Goal: Task Accomplishment & Management: Use online tool/utility

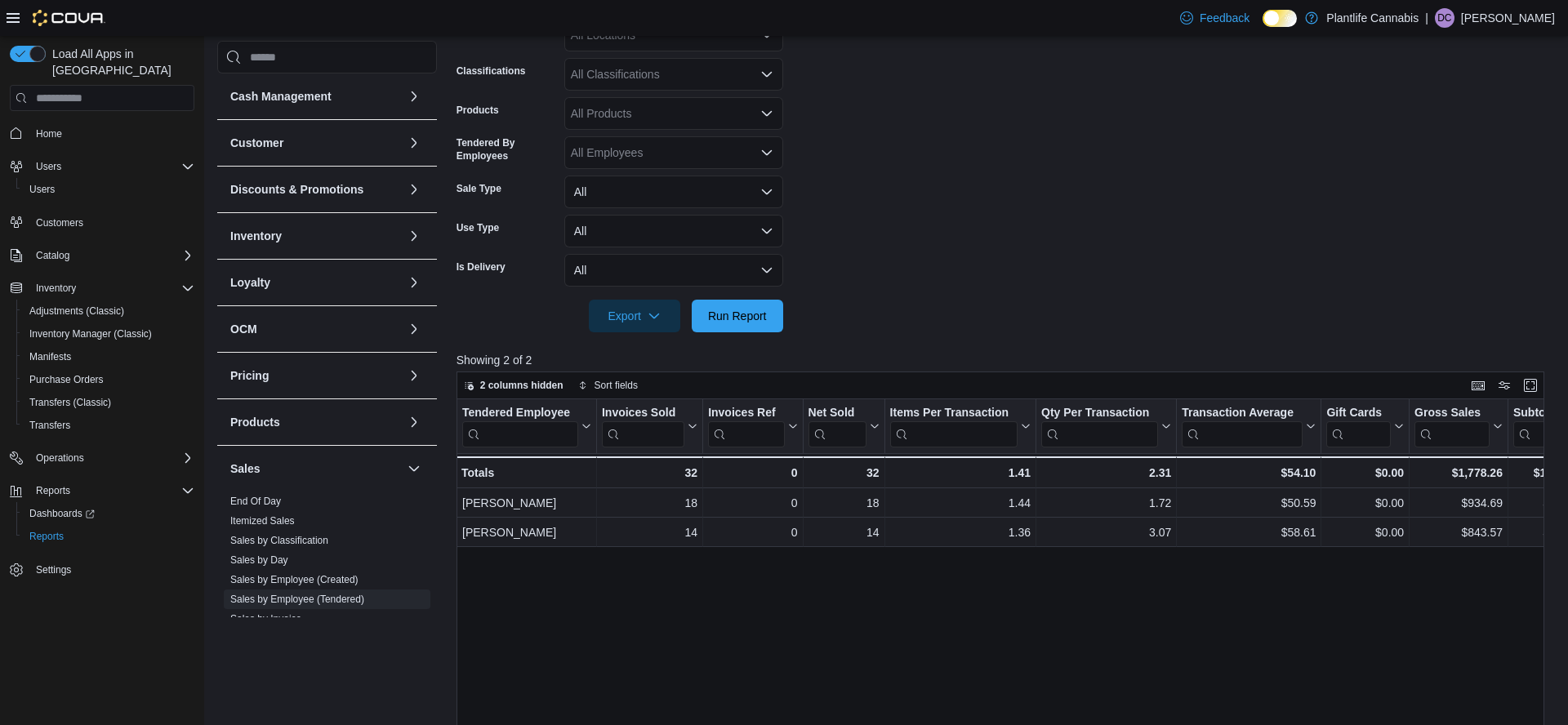
scroll to position [56, 0]
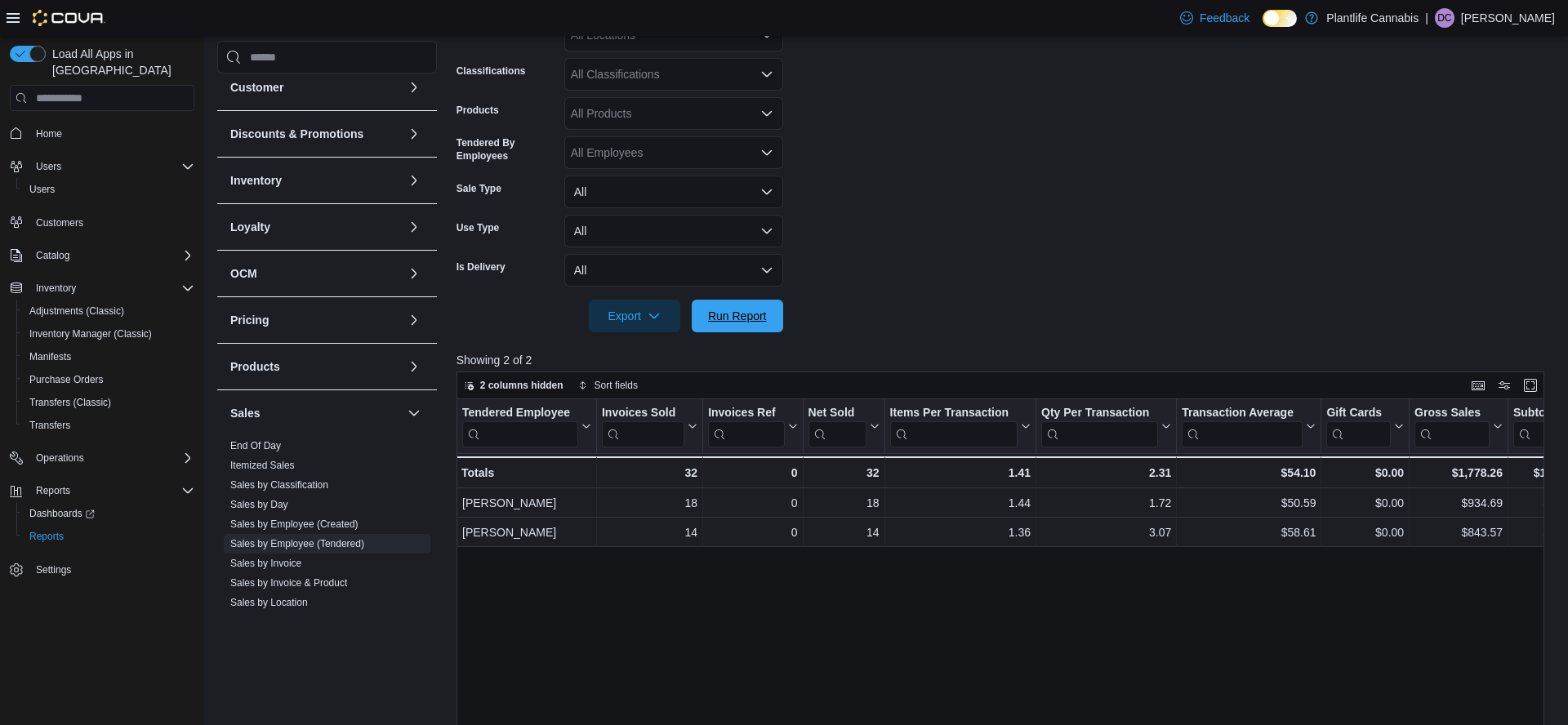
drag, startPoint x: 744, startPoint y: 317, endPoint x: 920, endPoint y: 286, distance: 178.7
click at [745, 317] on span "Run Report" at bounding box center [737, 315] width 59 height 16
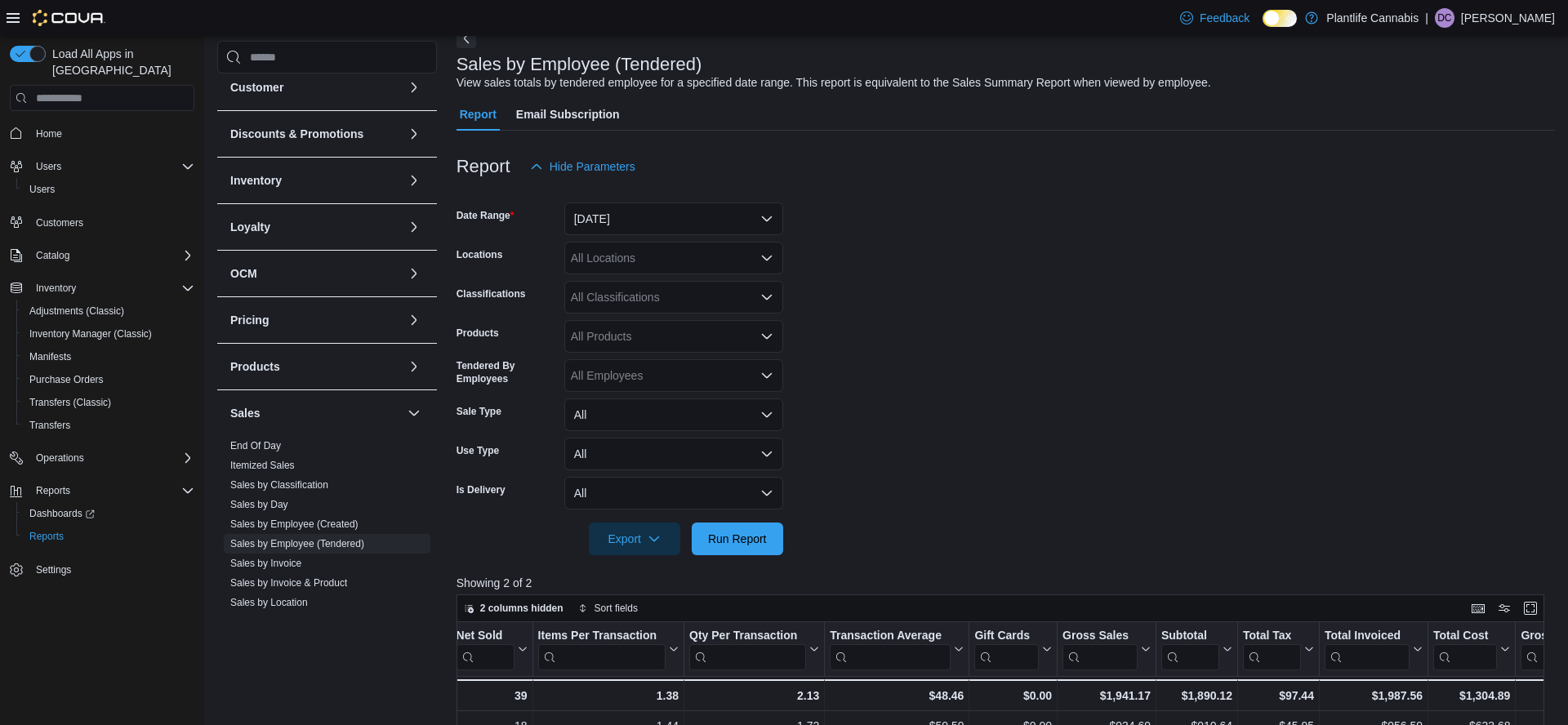
scroll to position [130, 0]
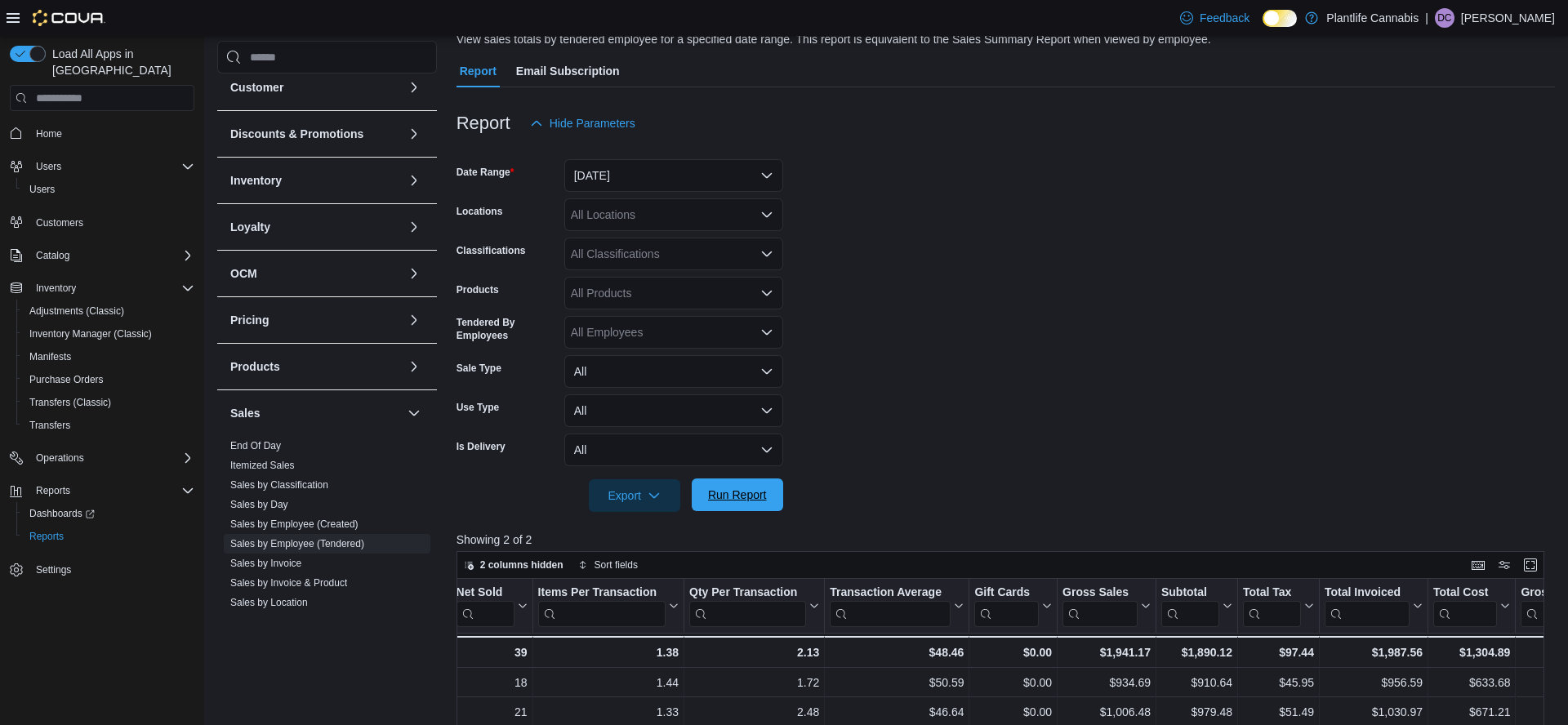
click at [733, 496] on span "Run Report" at bounding box center [737, 495] width 59 height 16
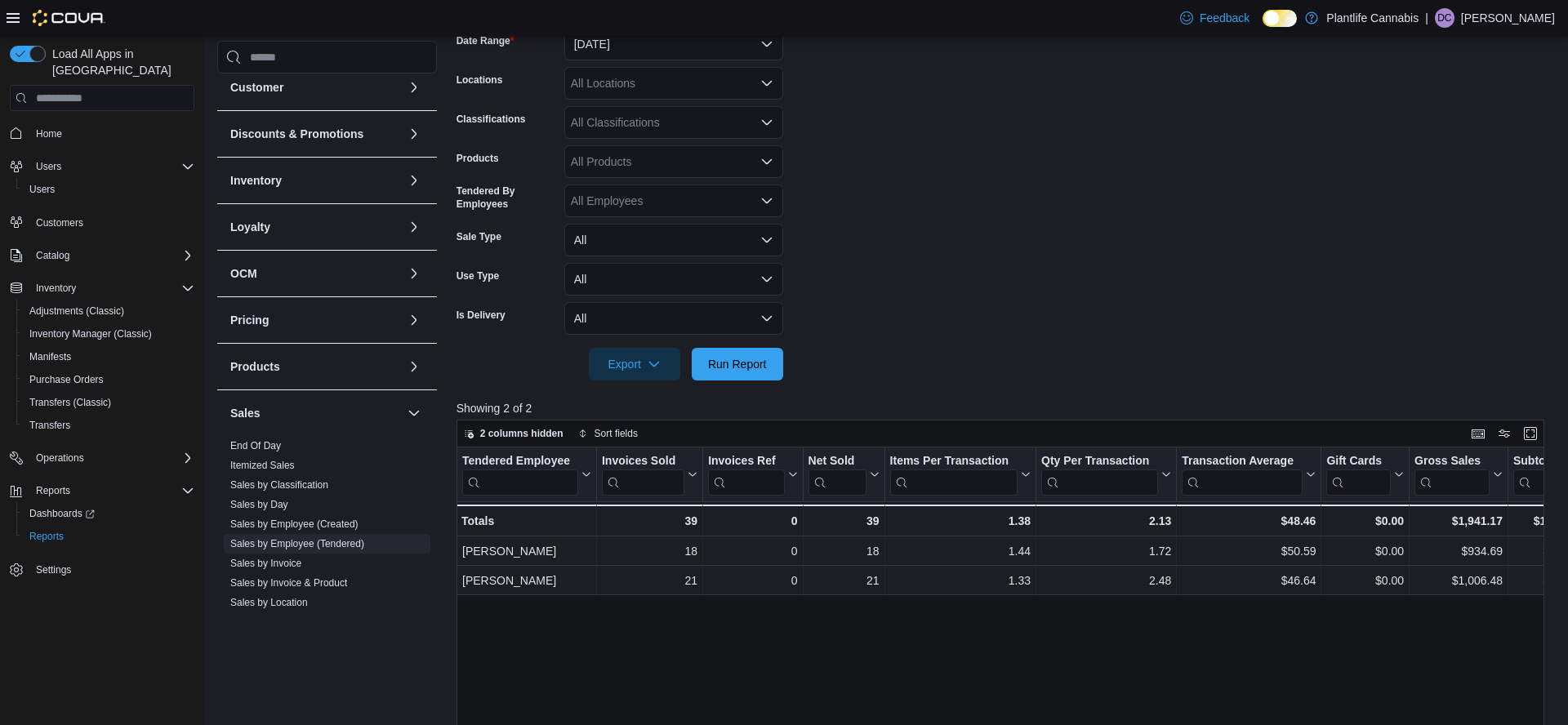
scroll to position [270, 0]
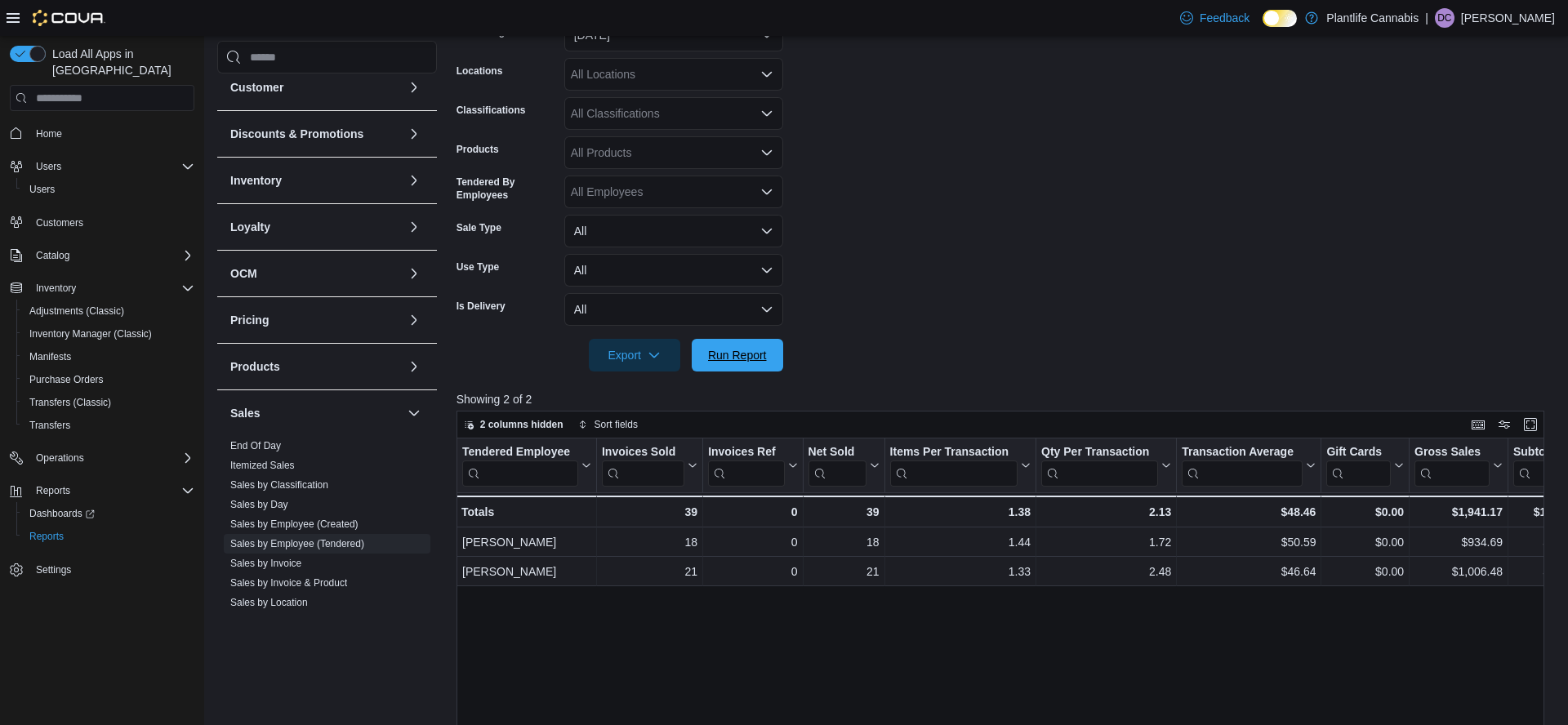
drag, startPoint x: 771, startPoint y: 354, endPoint x: 1251, endPoint y: 303, distance: 482.7
click at [771, 354] on span "Run Report" at bounding box center [737, 355] width 72 height 33
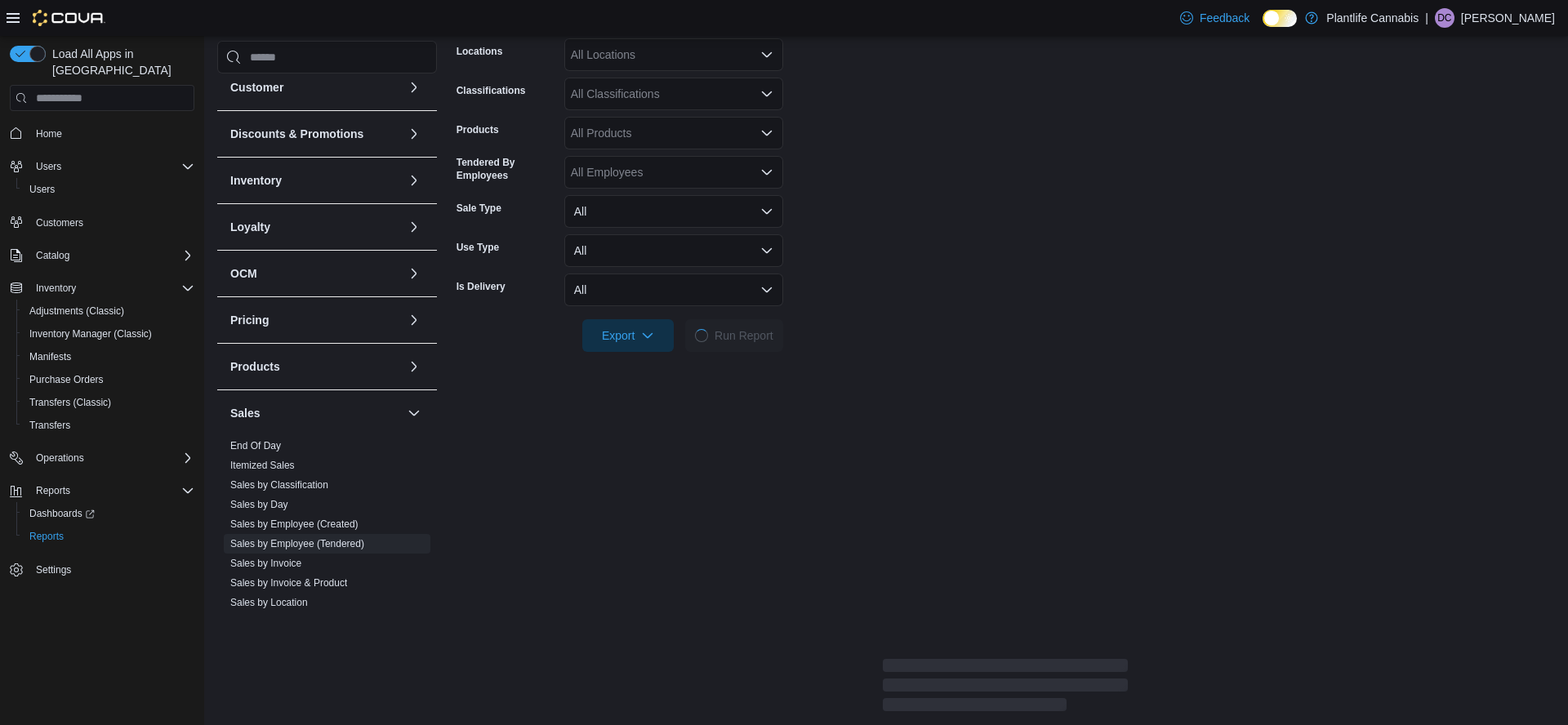
scroll to position [290, 0]
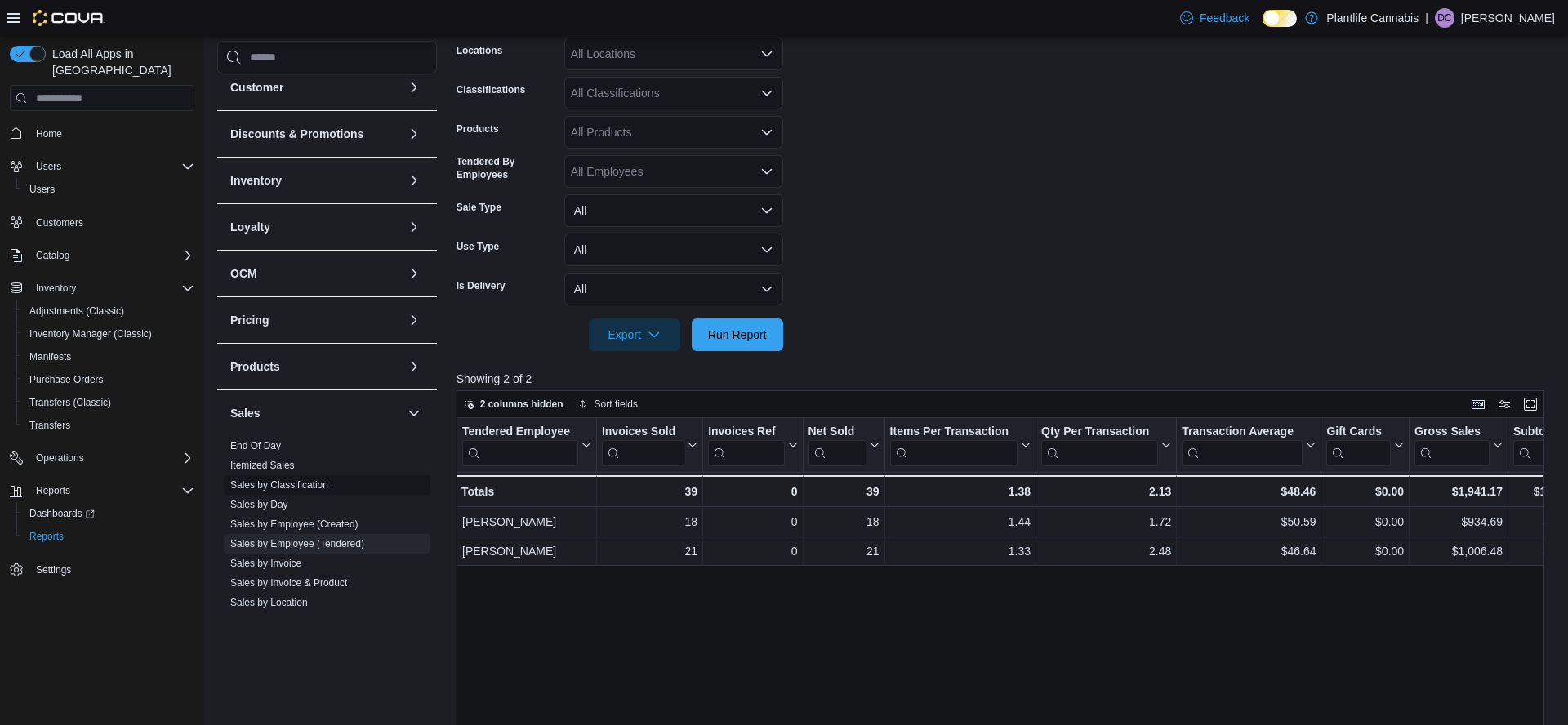
click at [282, 565] on link "Sales by Invoice" at bounding box center [266, 563] width 71 height 12
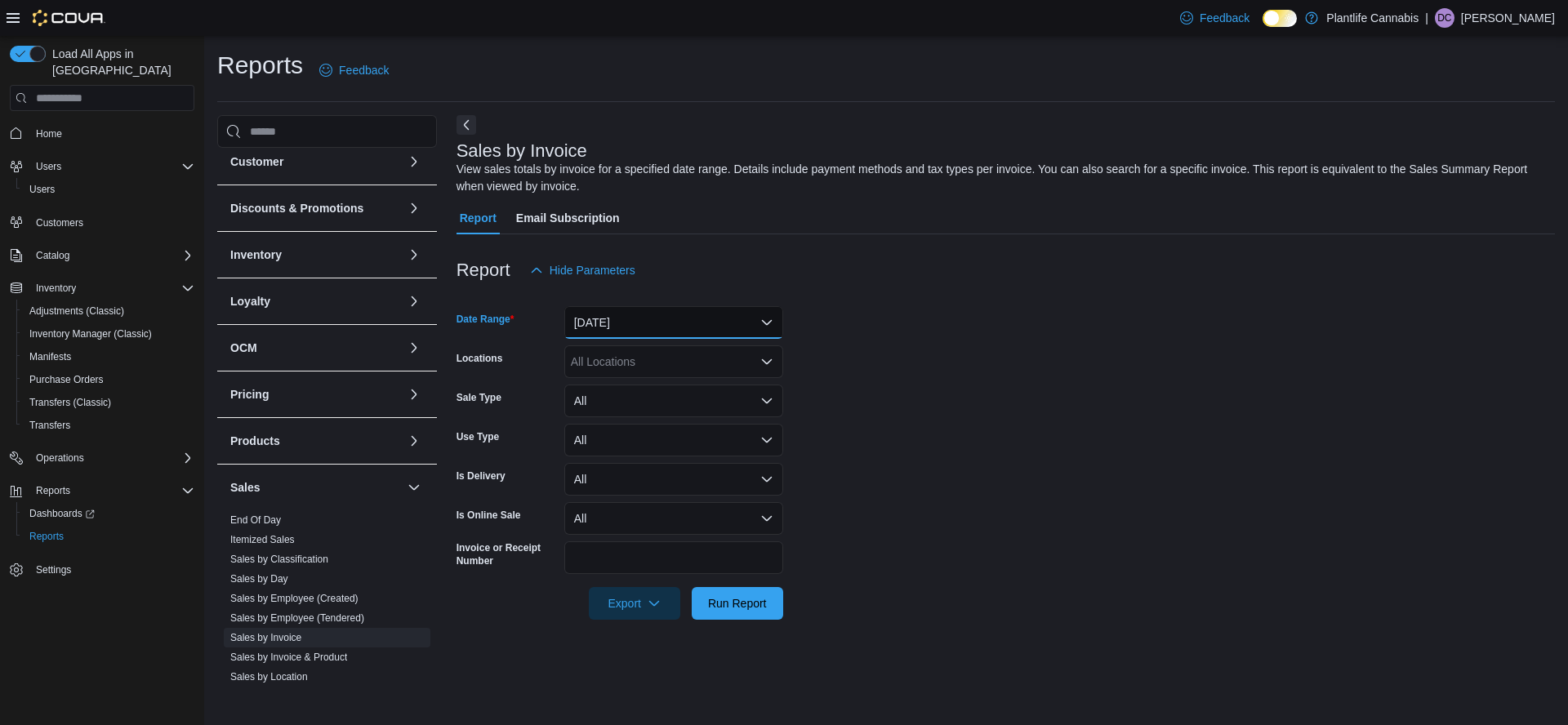
click at [653, 313] on button "[DATE]" at bounding box center [673, 323] width 219 height 33
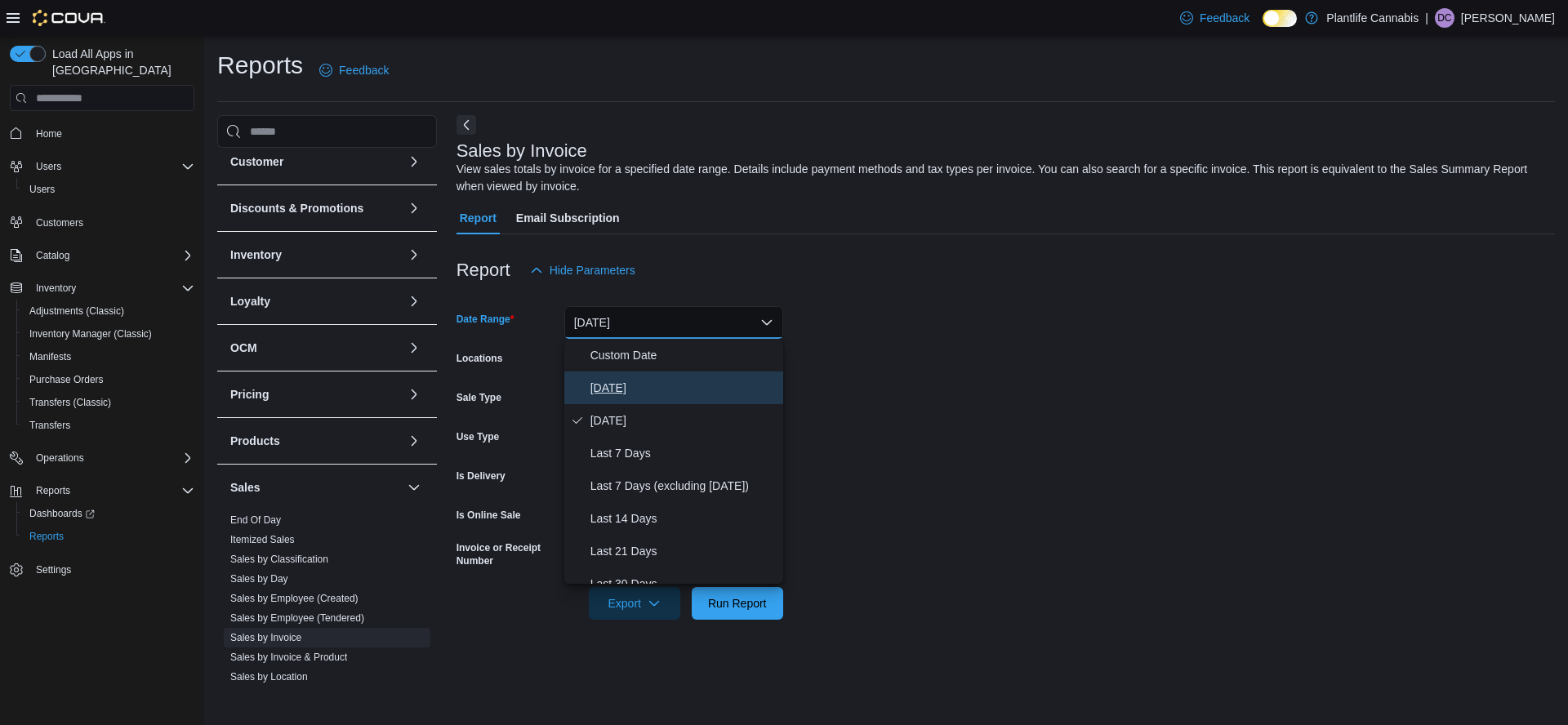
click at [615, 393] on span "[DATE]" at bounding box center [683, 388] width 186 height 19
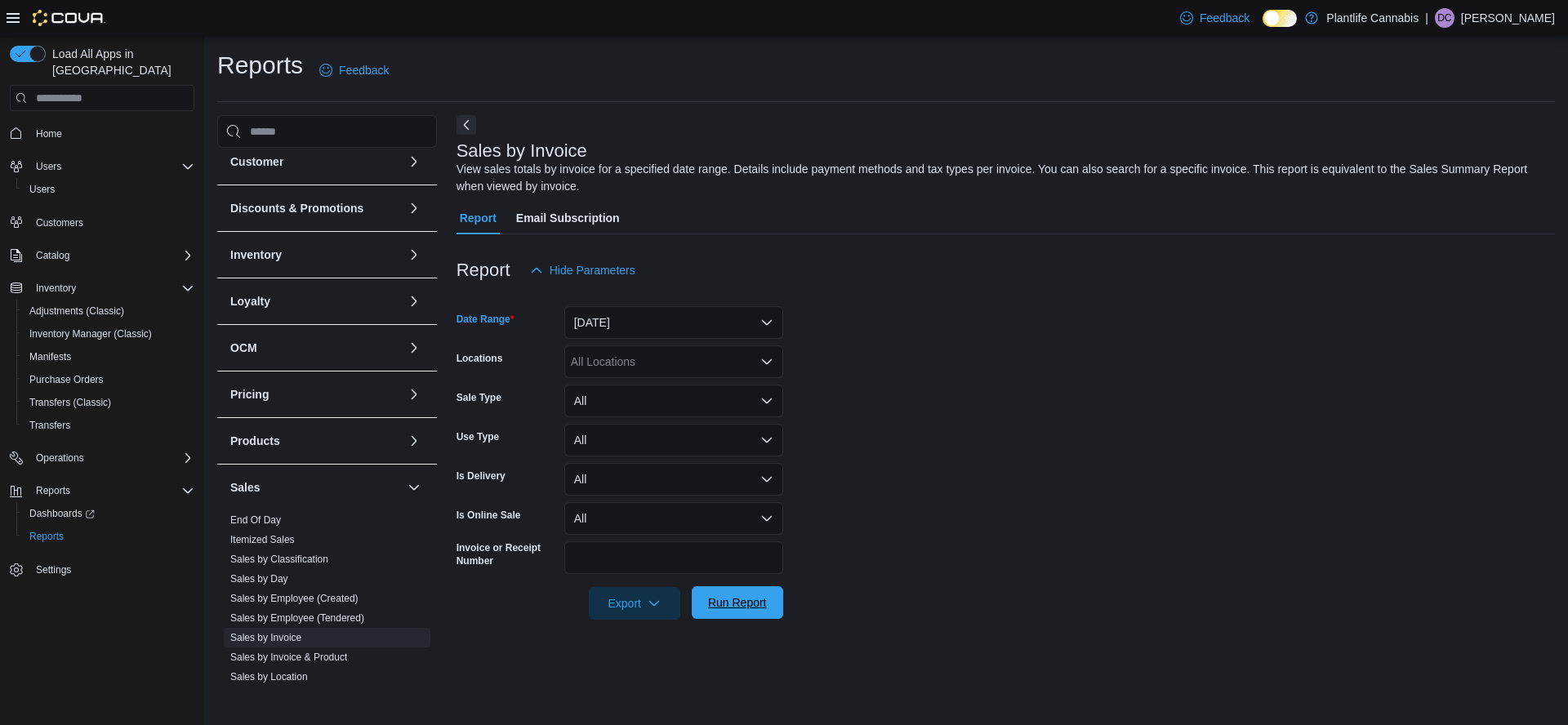
click at [736, 610] on span "Run Report" at bounding box center [737, 603] width 72 height 33
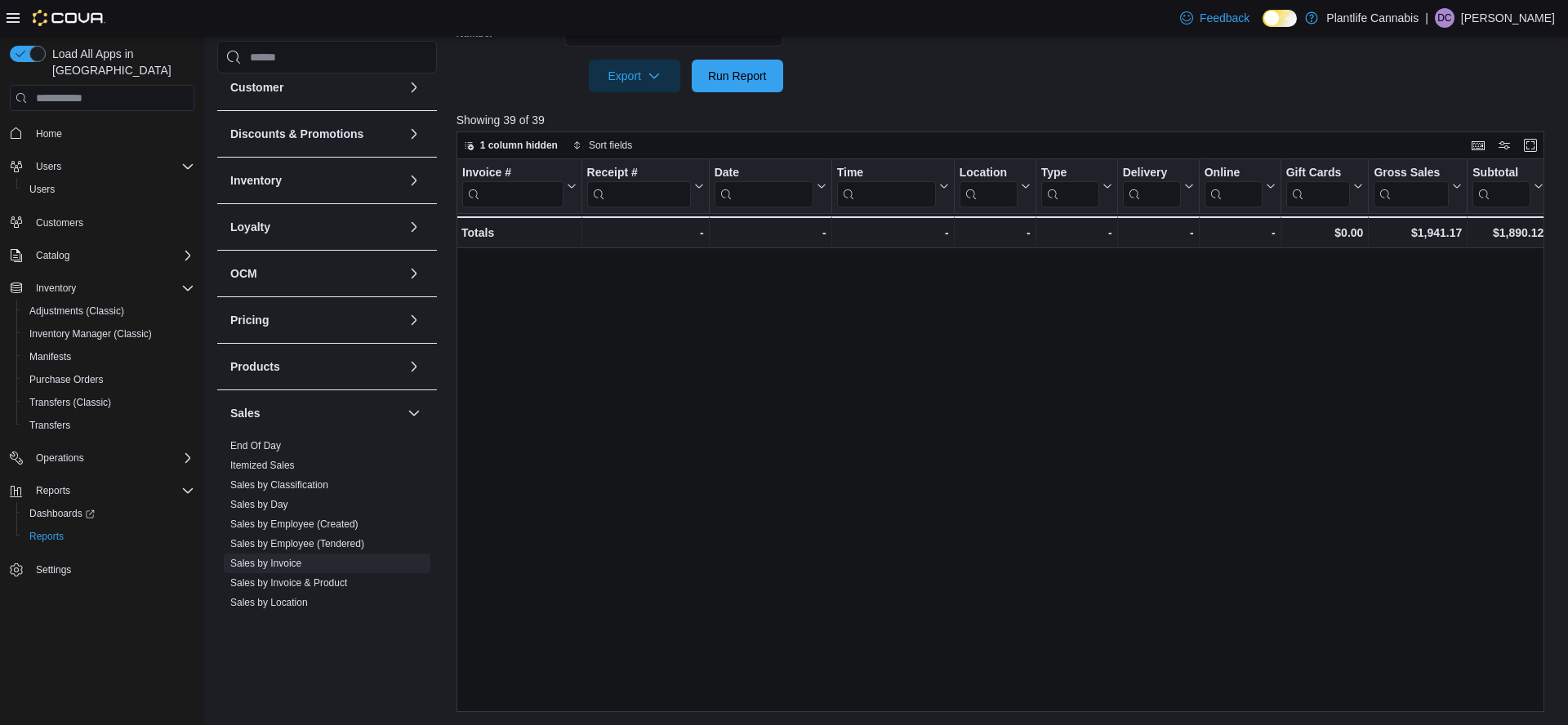
scroll to position [684, 0]
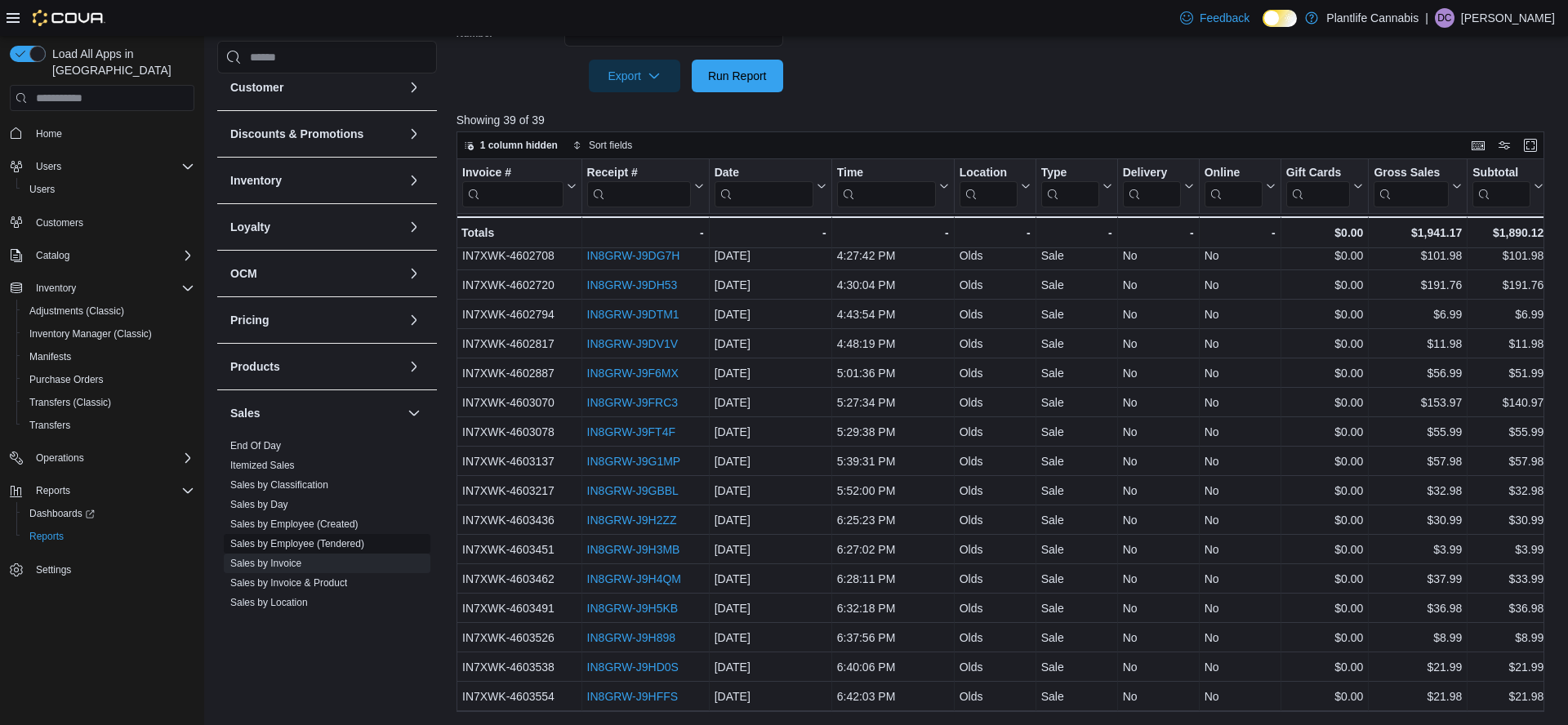
click at [311, 545] on link "Sales by Employee (Tendered)" at bounding box center [297, 544] width 134 height 12
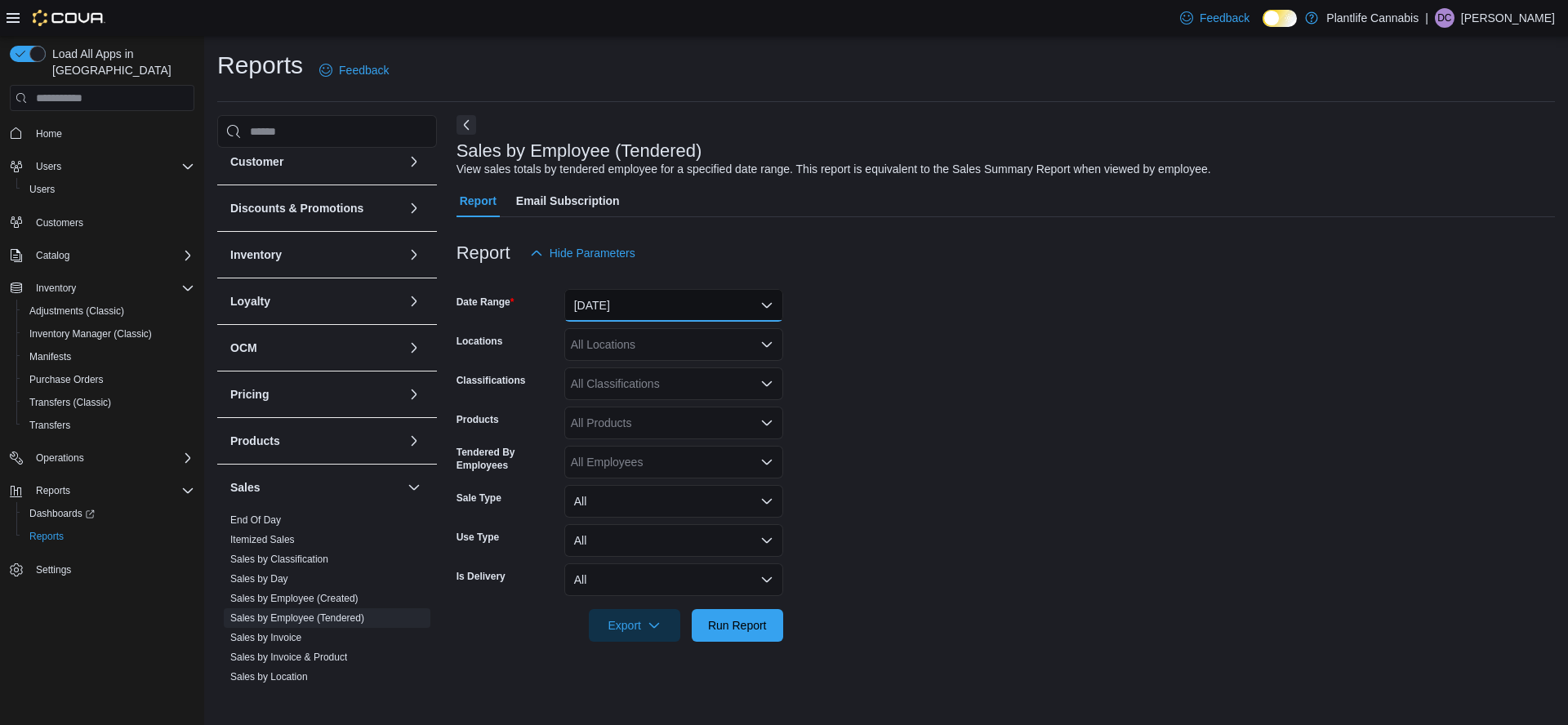
click at [633, 311] on button "[DATE]" at bounding box center [673, 306] width 219 height 33
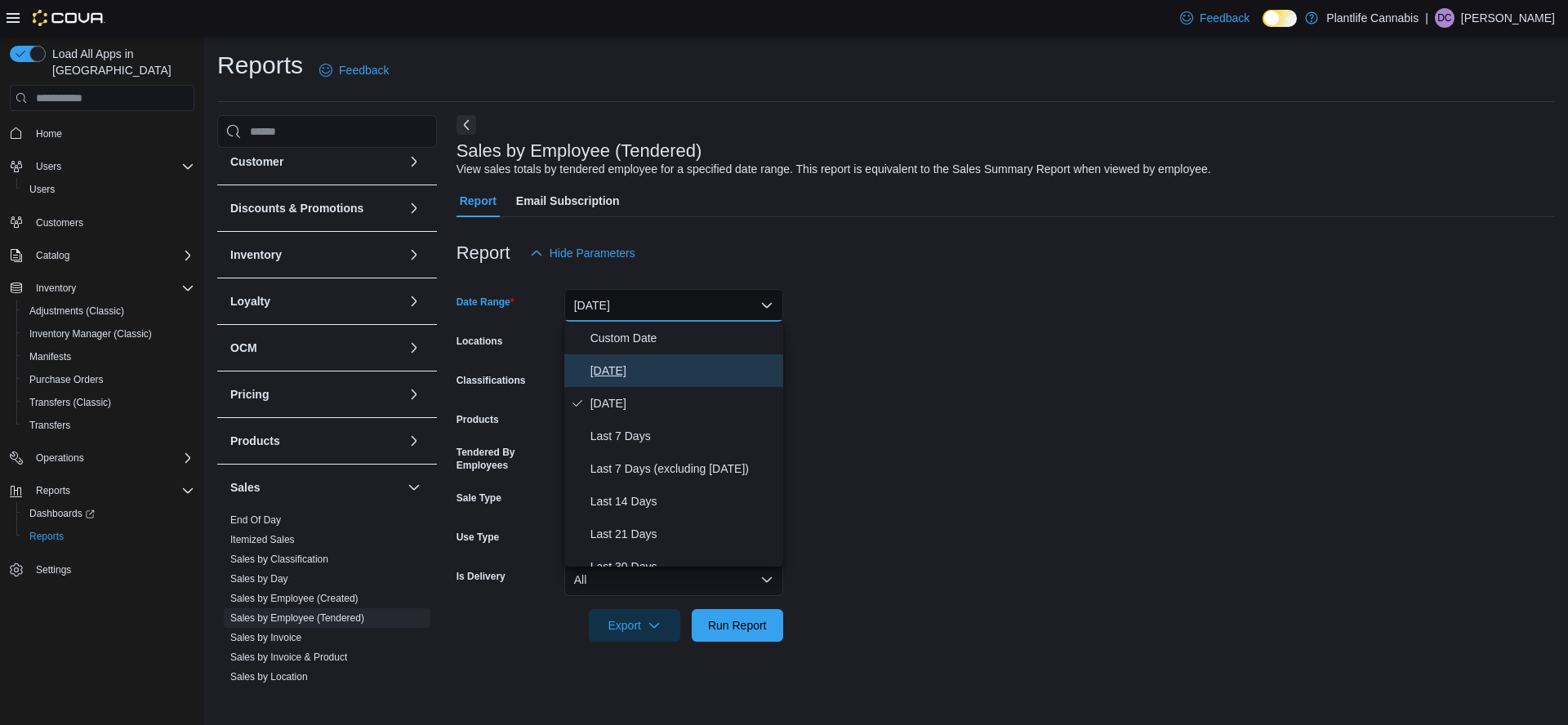
click at [619, 370] on span "[DATE]" at bounding box center [683, 370] width 186 height 19
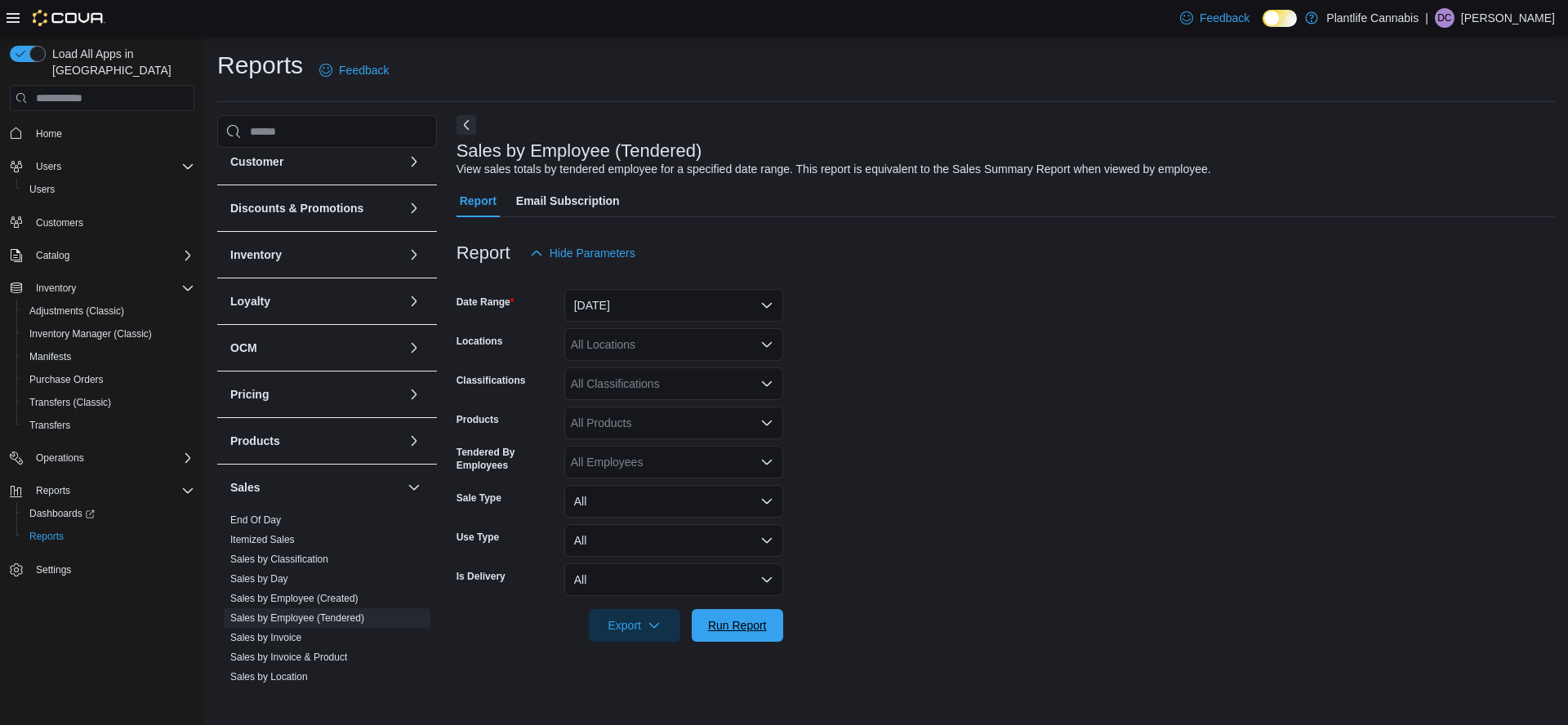
drag, startPoint x: 738, startPoint y: 632, endPoint x: 1041, endPoint y: 330, distance: 427.8
click at [741, 631] on span "Run Report" at bounding box center [737, 625] width 59 height 16
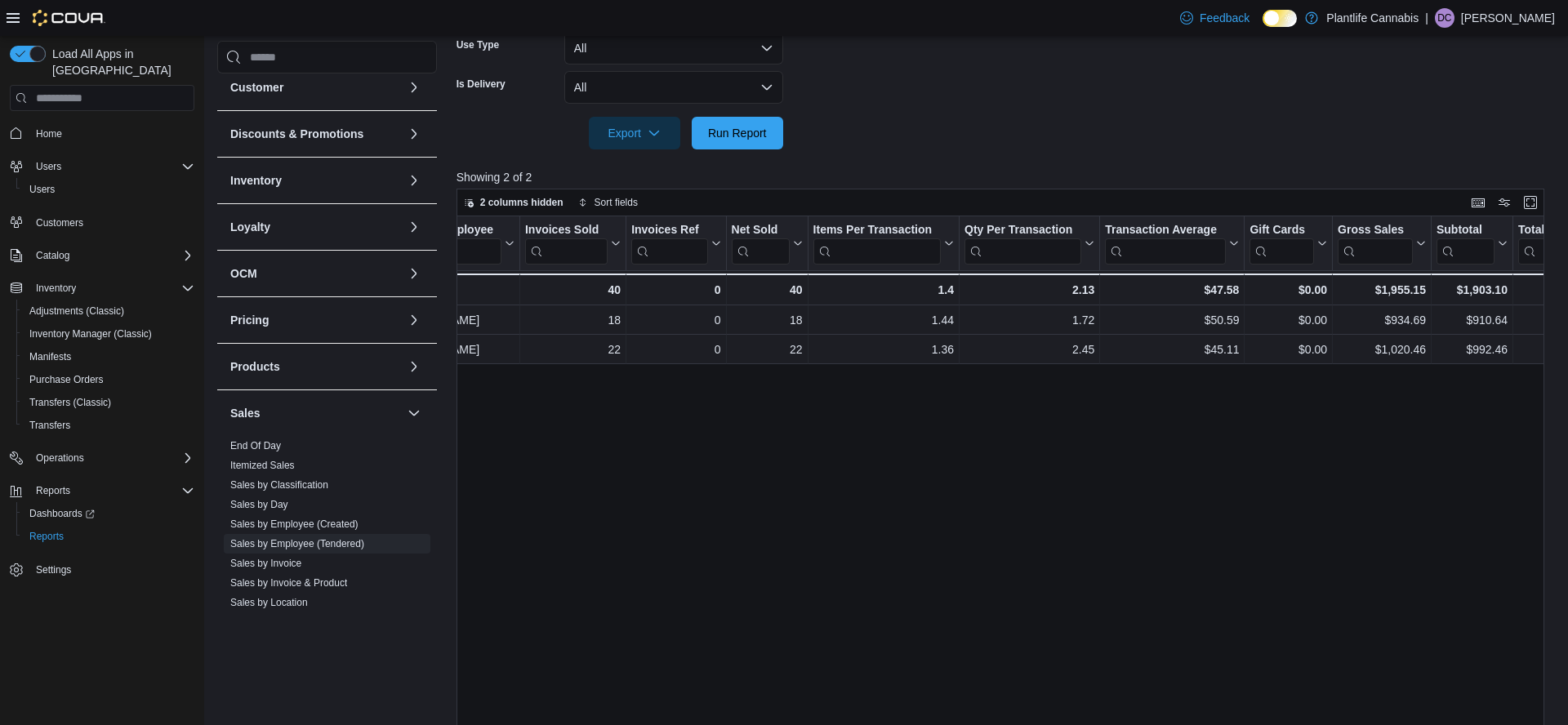
scroll to position [0, 94]
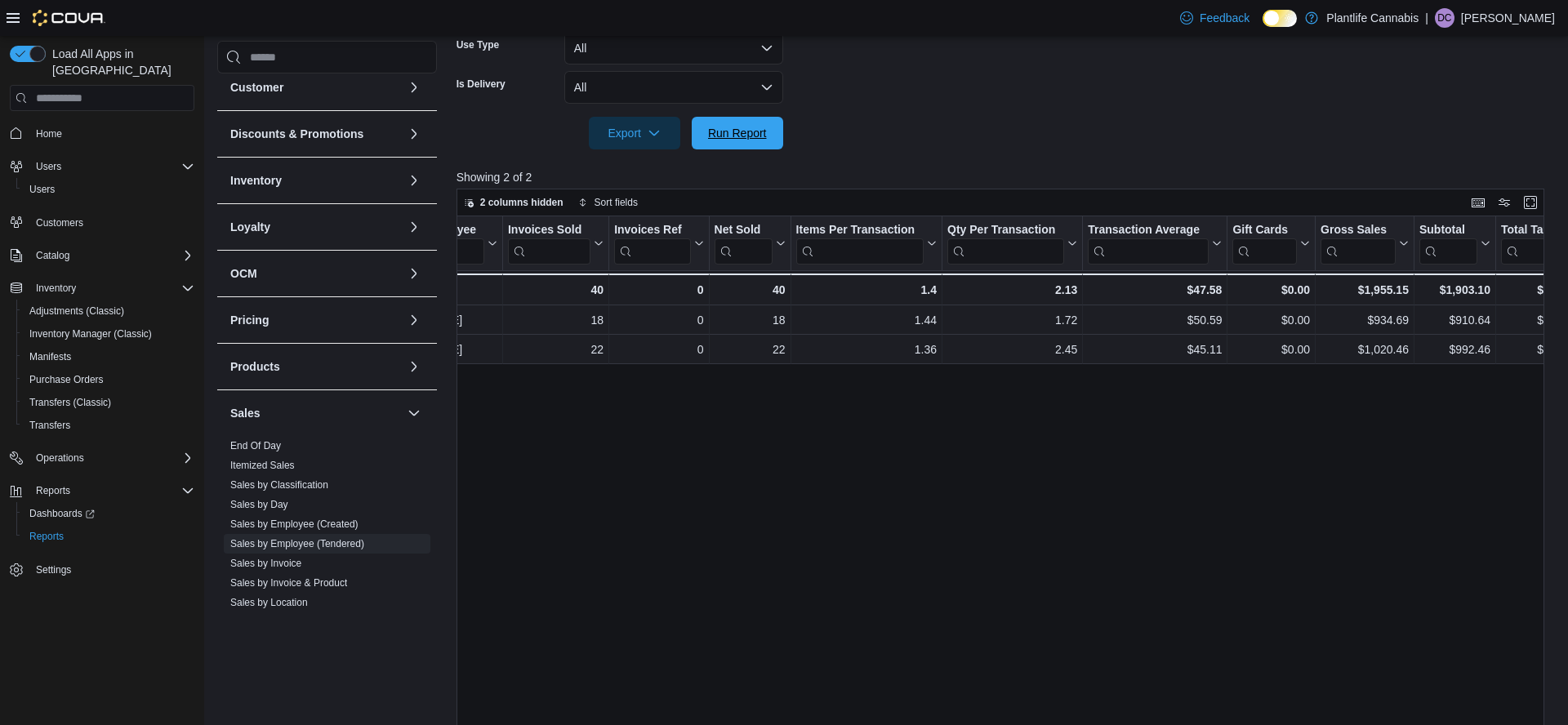
drag, startPoint x: 746, startPoint y: 130, endPoint x: 1199, endPoint y: 148, distance: 453.4
click at [746, 130] on span "Run Report" at bounding box center [737, 133] width 59 height 16
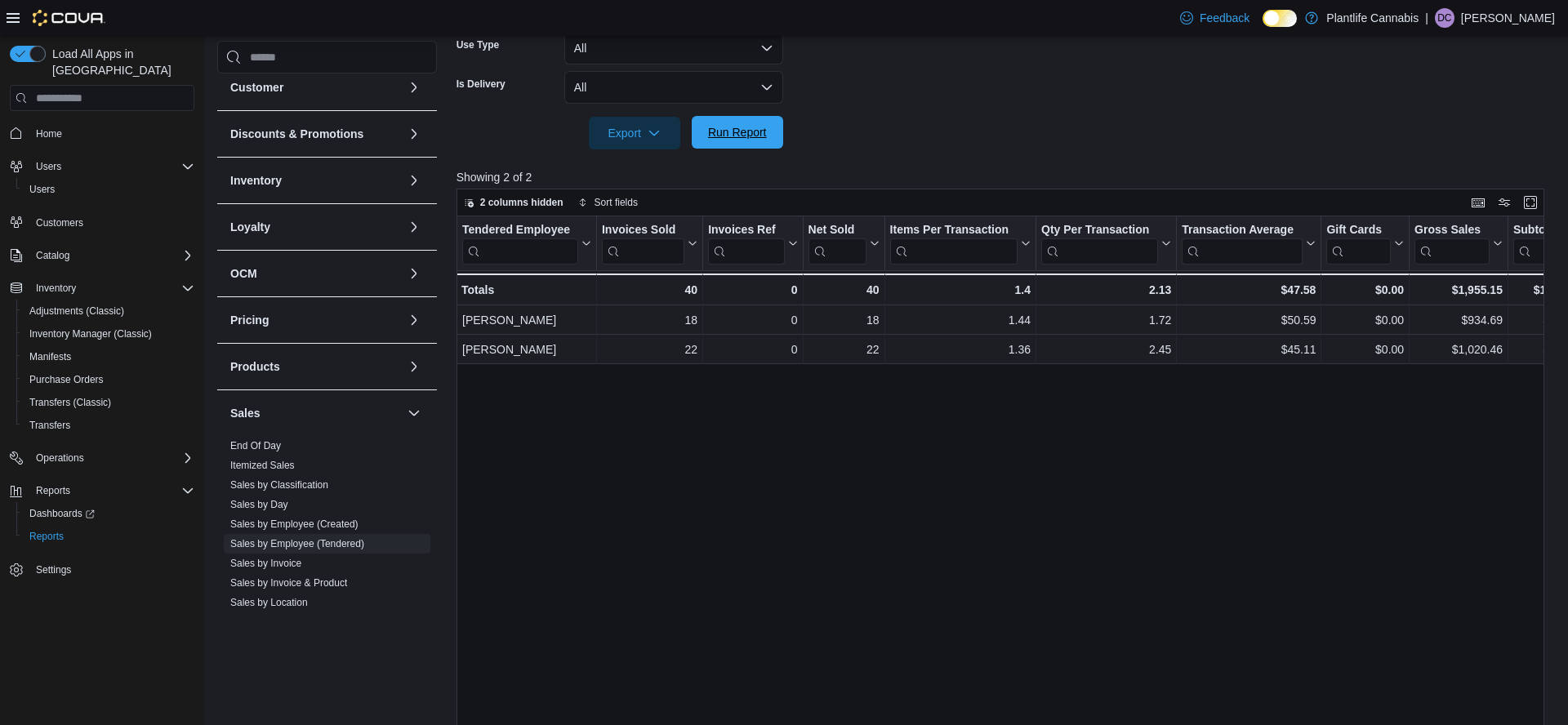
click at [745, 127] on span "Run Report" at bounding box center [737, 132] width 59 height 16
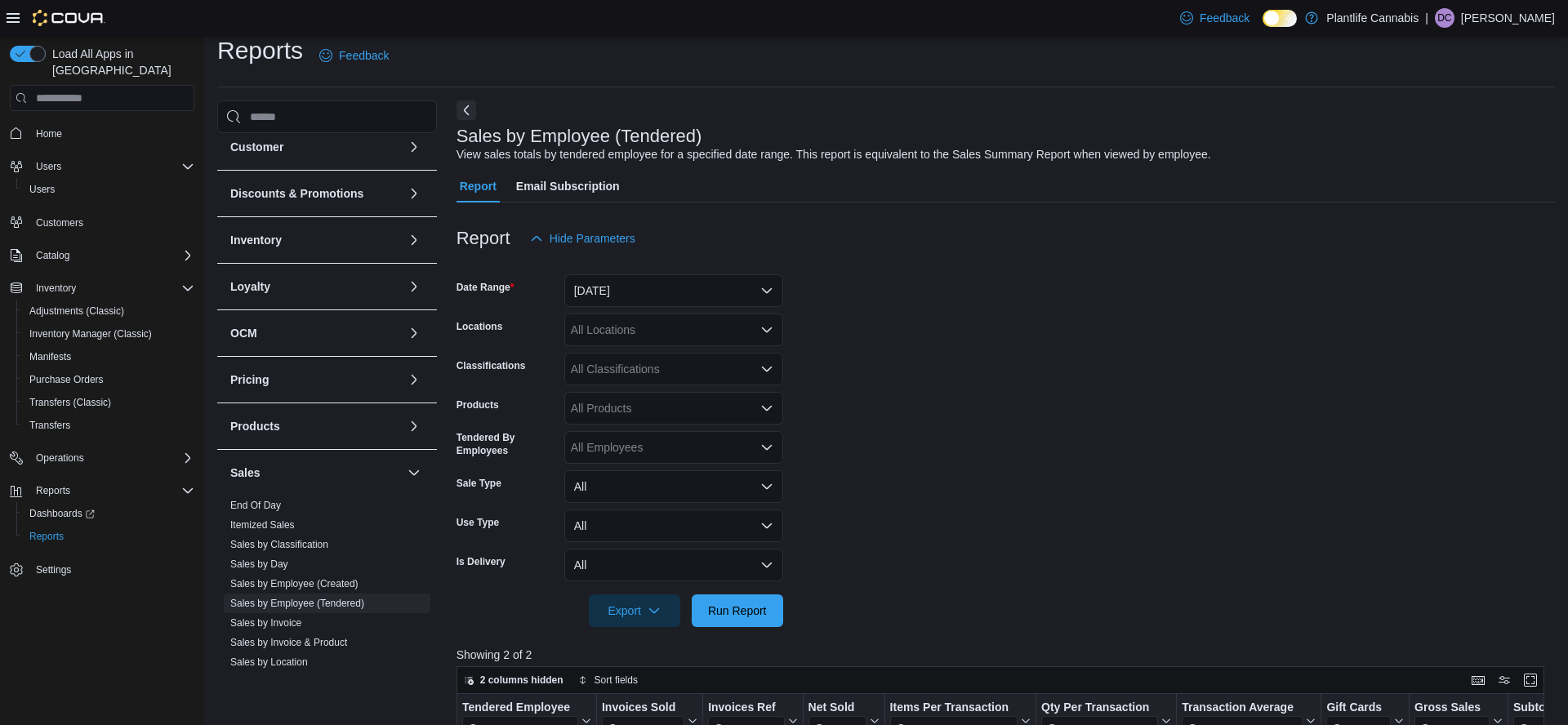
scroll to position [40, 0]
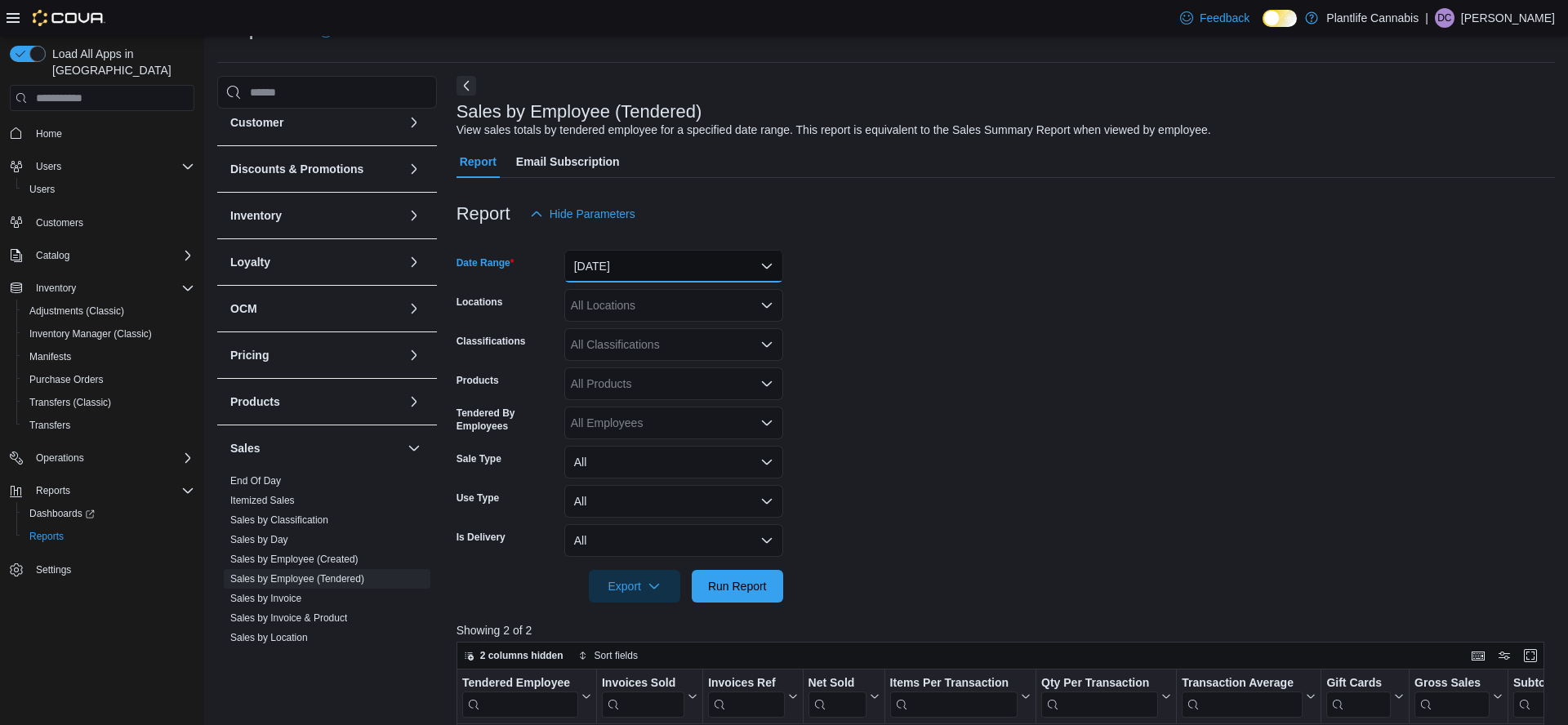
click at [659, 259] on button "[DATE]" at bounding box center [673, 266] width 219 height 33
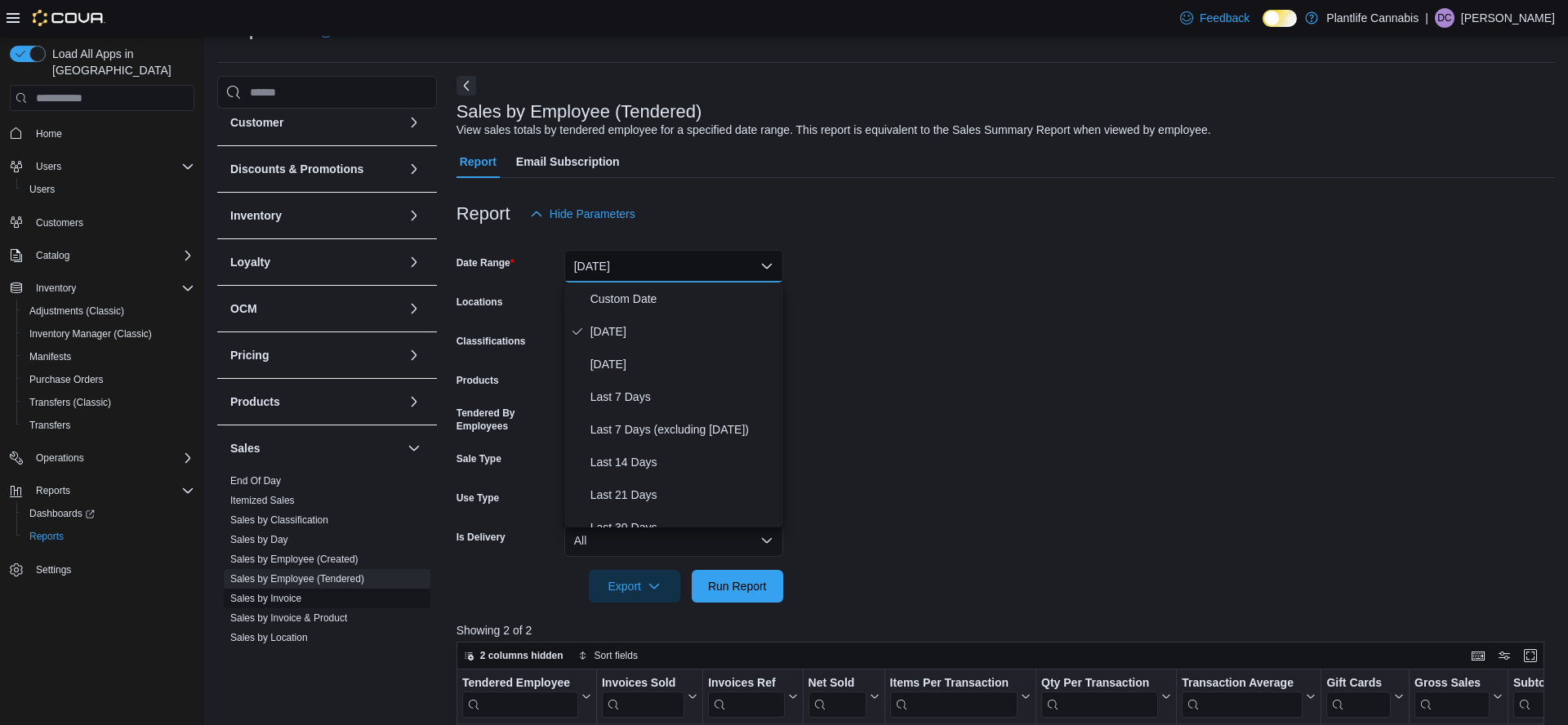
click at [296, 595] on link "Sales by Invoice" at bounding box center [266, 599] width 71 height 12
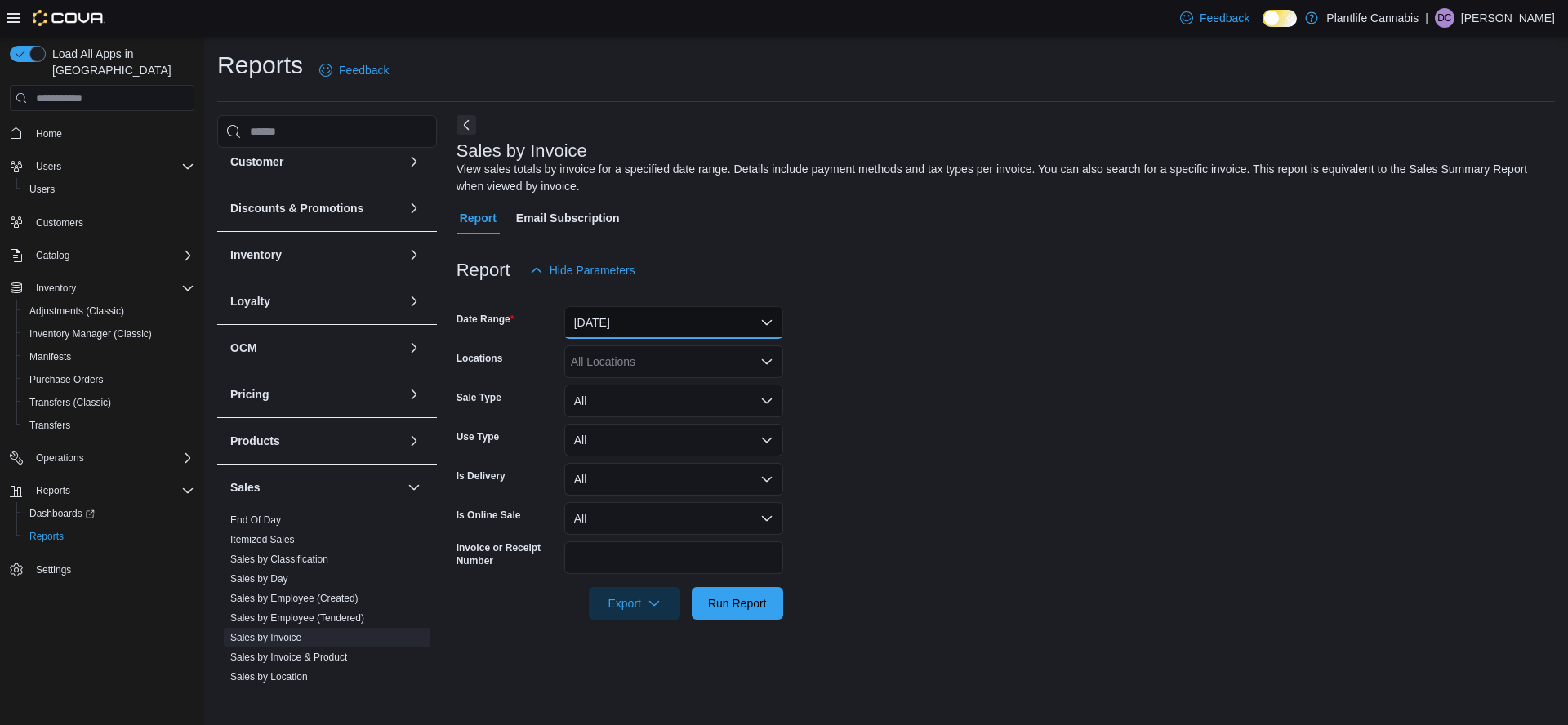
drag, startPoint x: 649, startPoint y: 326, endPoint x: 658, endPoint y: 327, distance: 9.1
click at [649, 325] on button "[DATE]" at bounding box center [673, 323] width 219 height 33
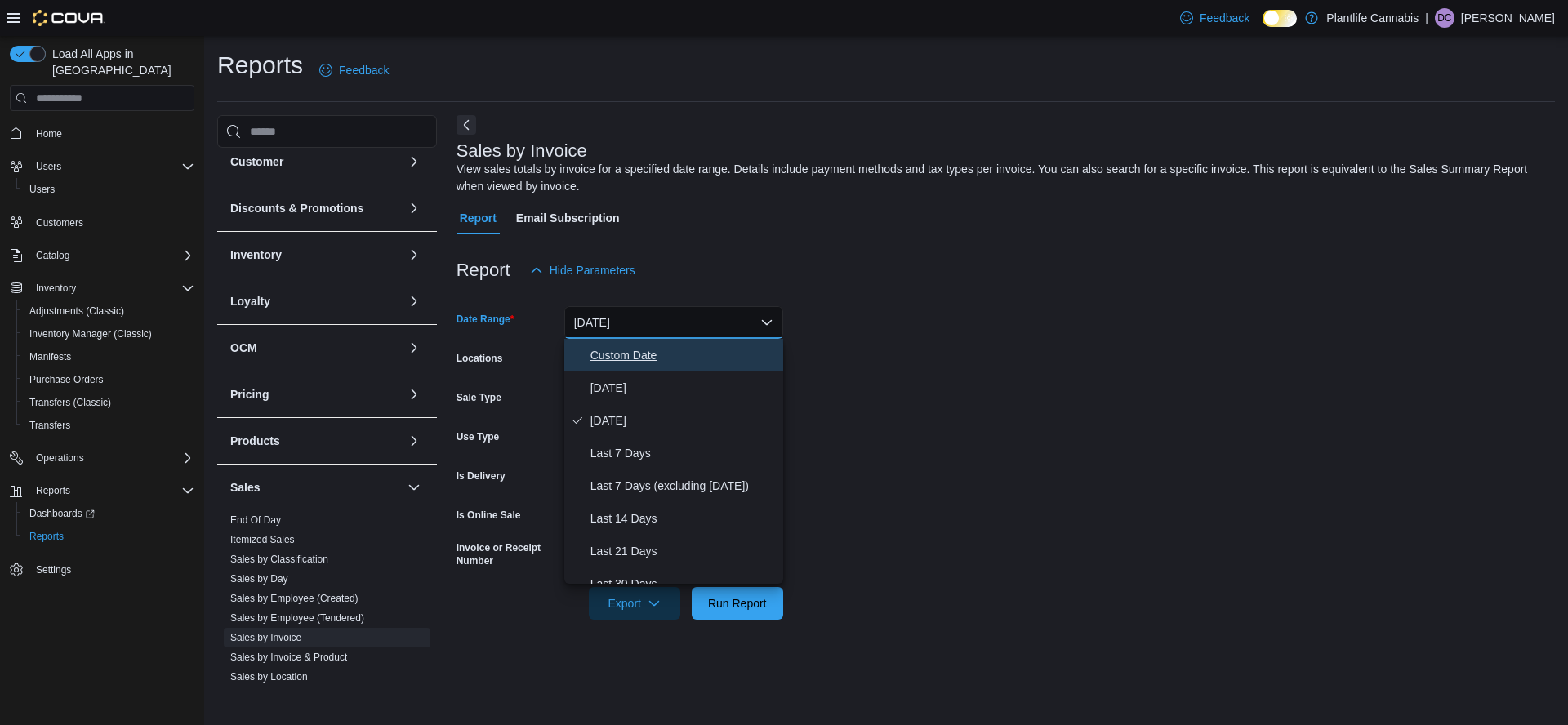
click at [636, 356] on span "Custom Date" at bounding box center [683, 355] width 186 height 19
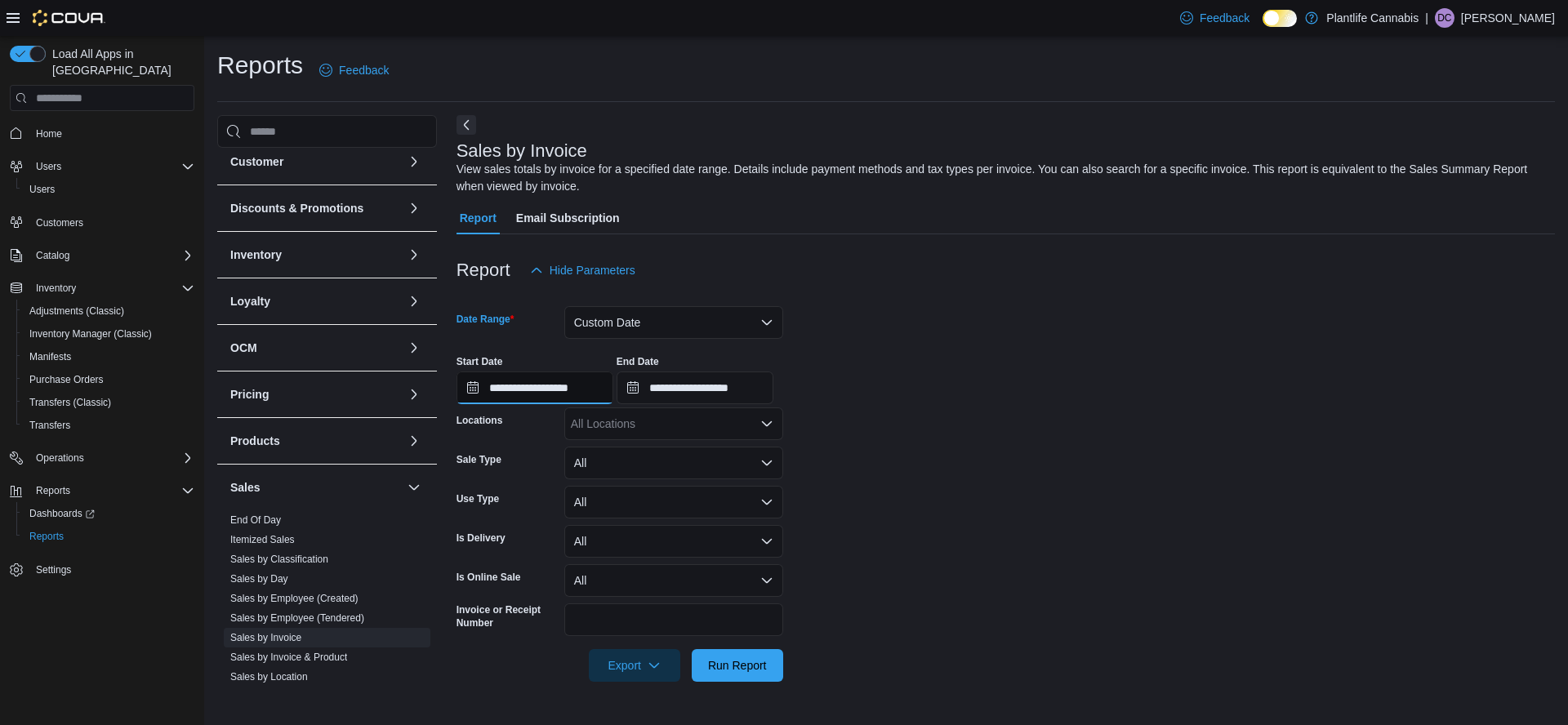
click at [581, 388] on input "**********" at bounding box center [534, 388] width 157 height 33
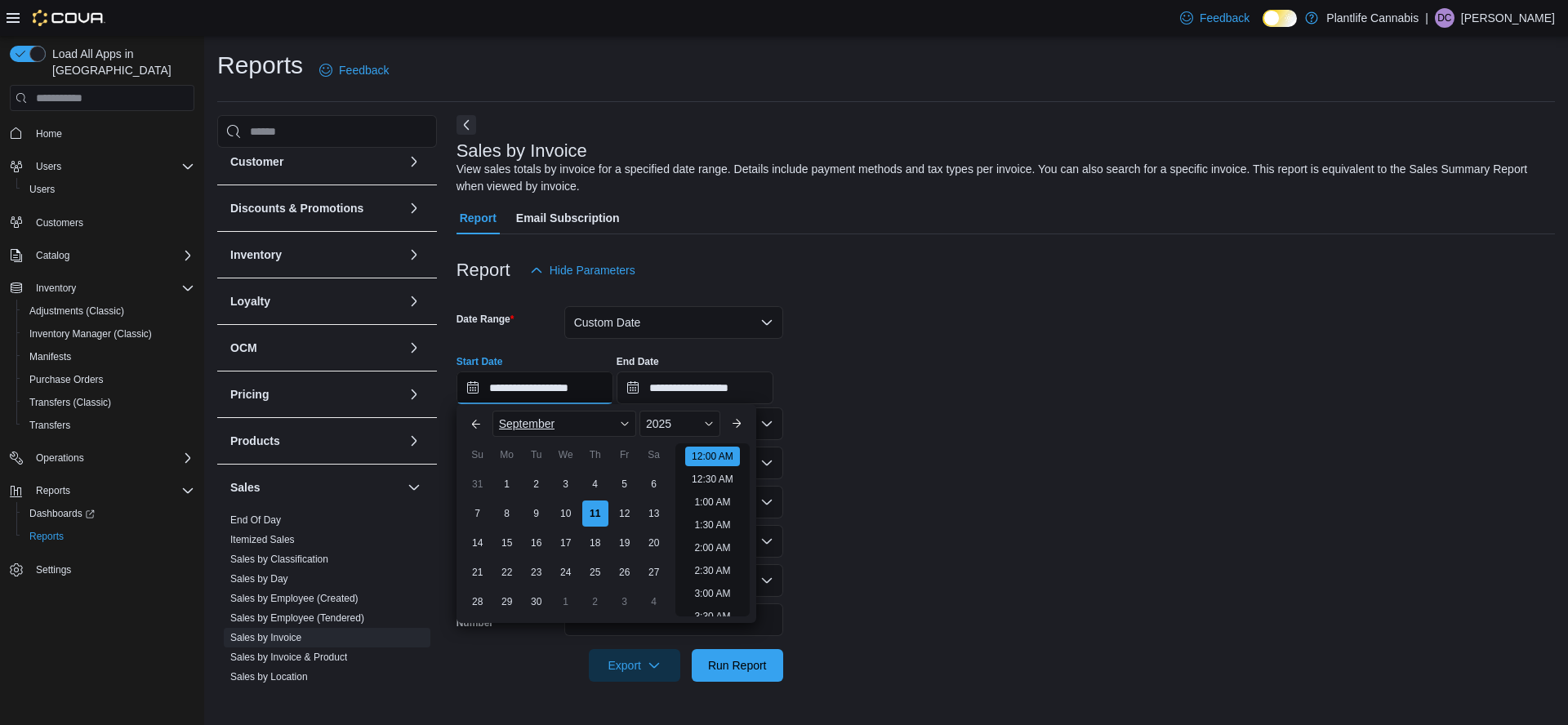
scroll to position [50, 0]
click at [509, 522] on div "8" at bounding box center [507, 514] width 29 height 29
type input "**********"
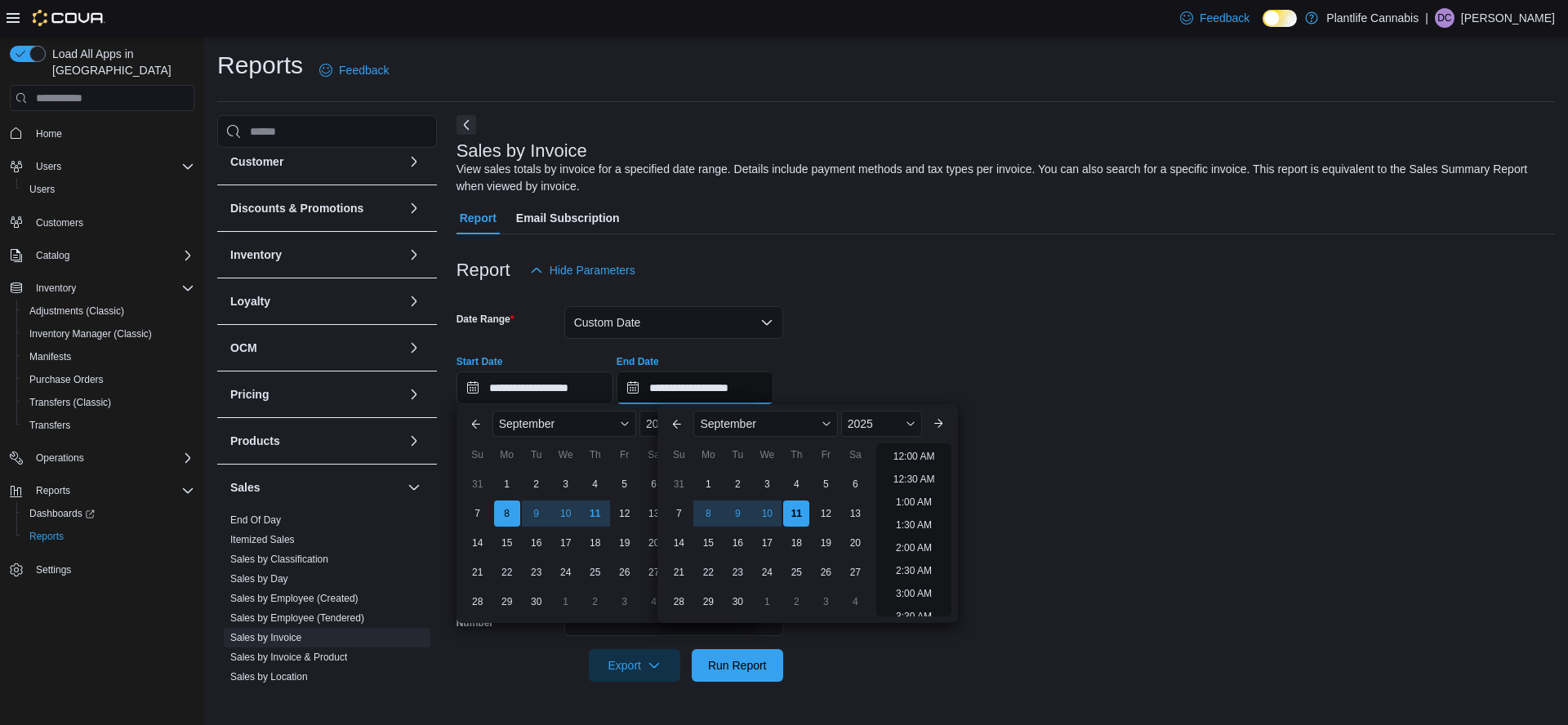
click at [773, 391] on input "**********" at bounding box center [694, 388] width 157 height 33
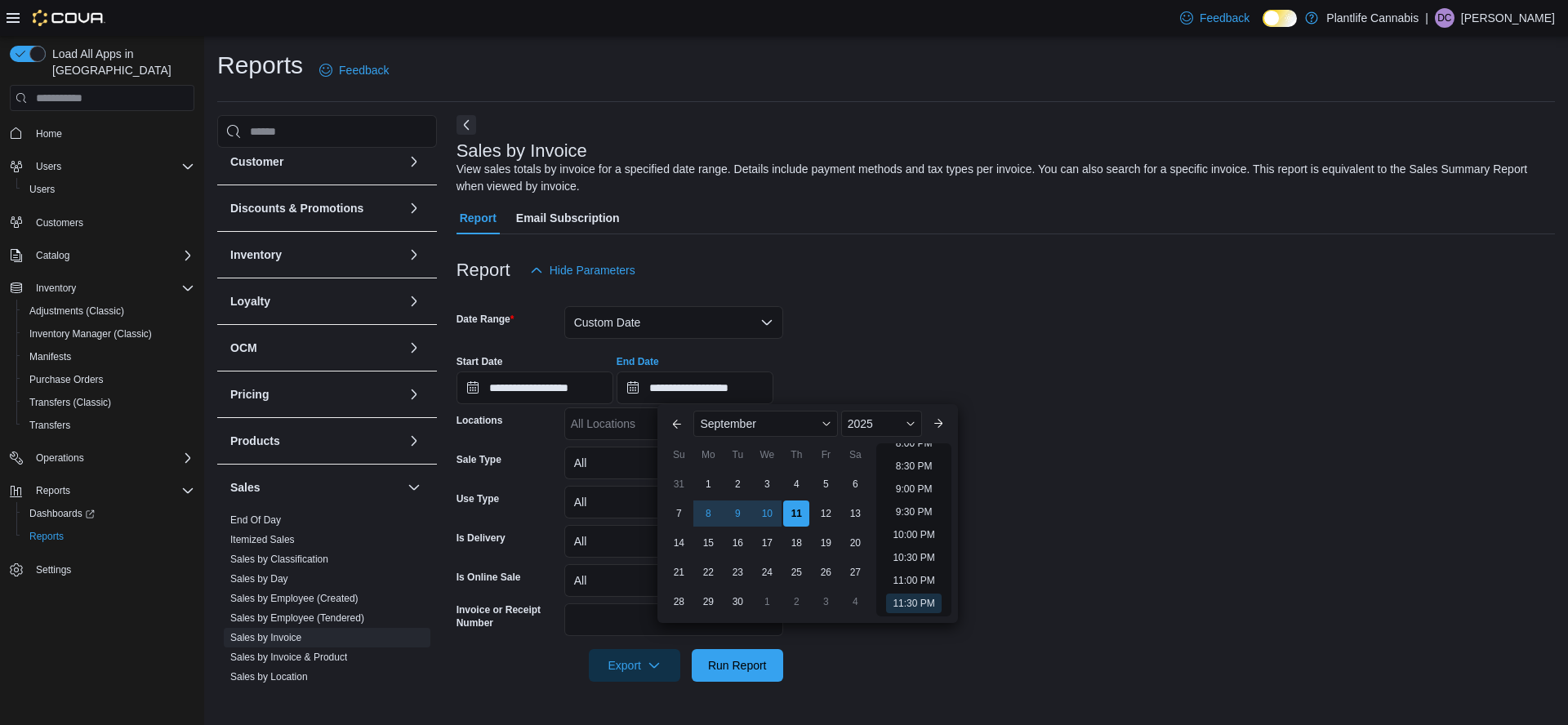
drag, startPoint x: 709, startPoint y: 521, endPoint x: 1068, endPoint y: 406, distance: 377.0
click at [709, 521] on div "8" at bounding box center [708, 513] width 26 height 26
type input "**********"
click at [1220, 347] on div "**********" at bounding box center [1005, 373] width 1098 height 62
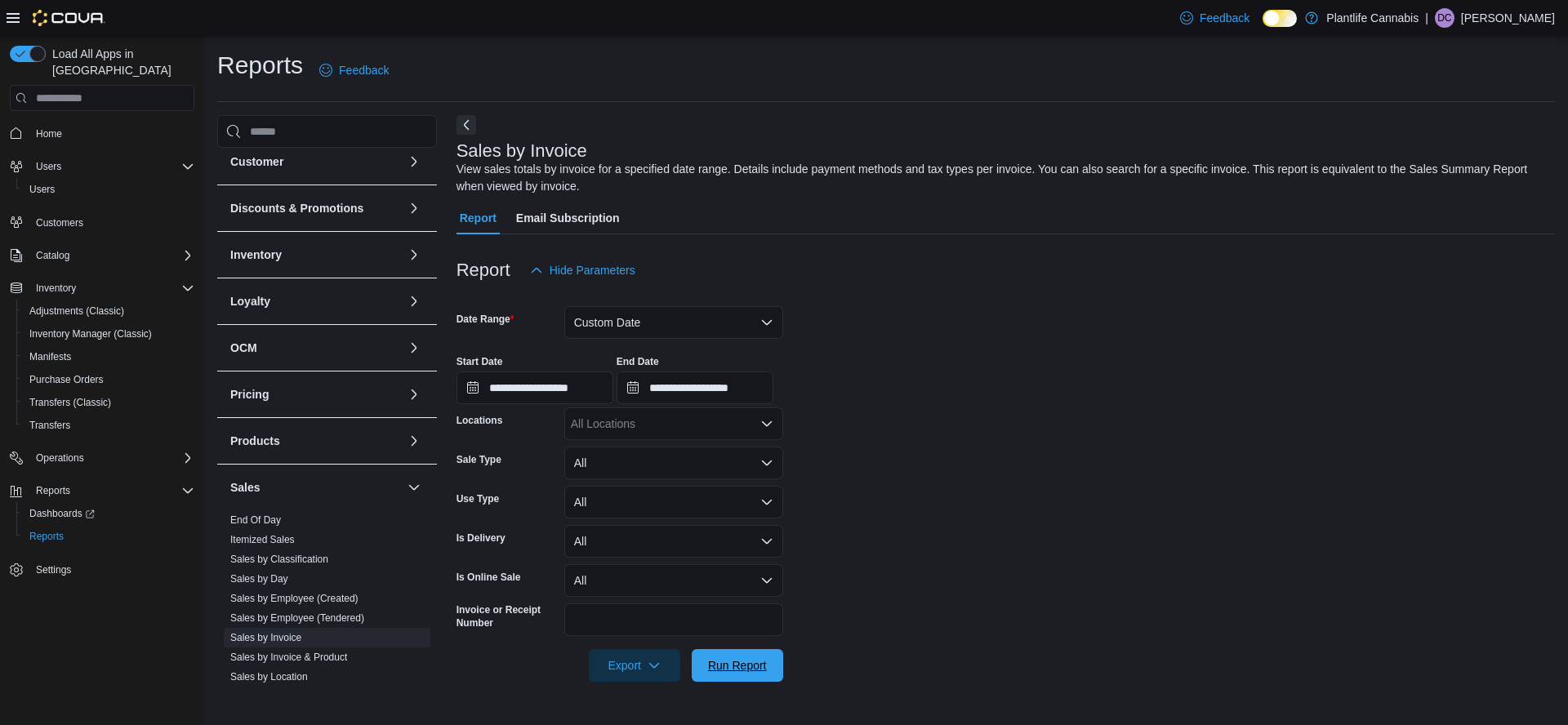
drag, startPoint x: 756, startPoint y: 665, endPoint x: 1124, endPoint y: 344, distance: 488.3
click at [756, 663] on span "Run Report" at bounding box center [737, 665] width 59 height 16
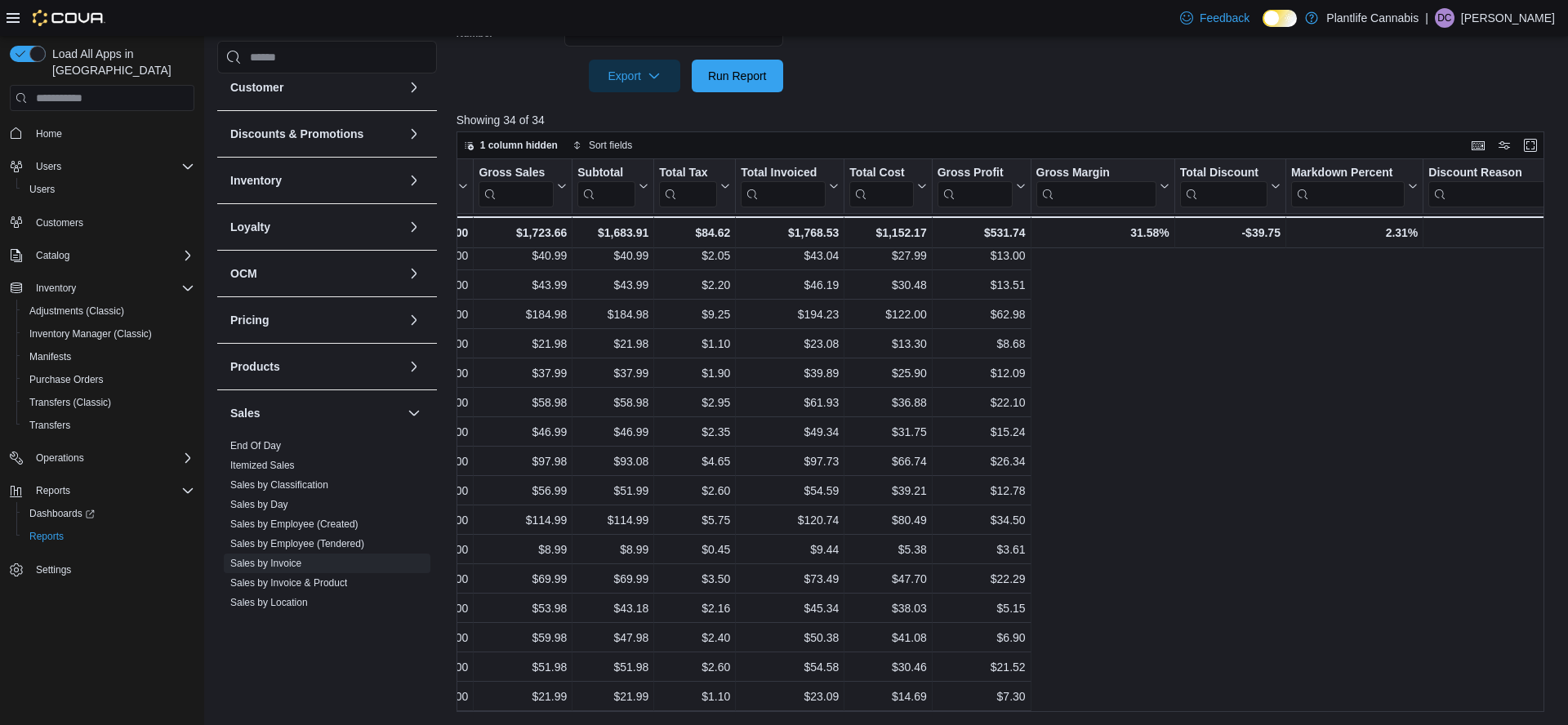
scroll to position [536, 0]
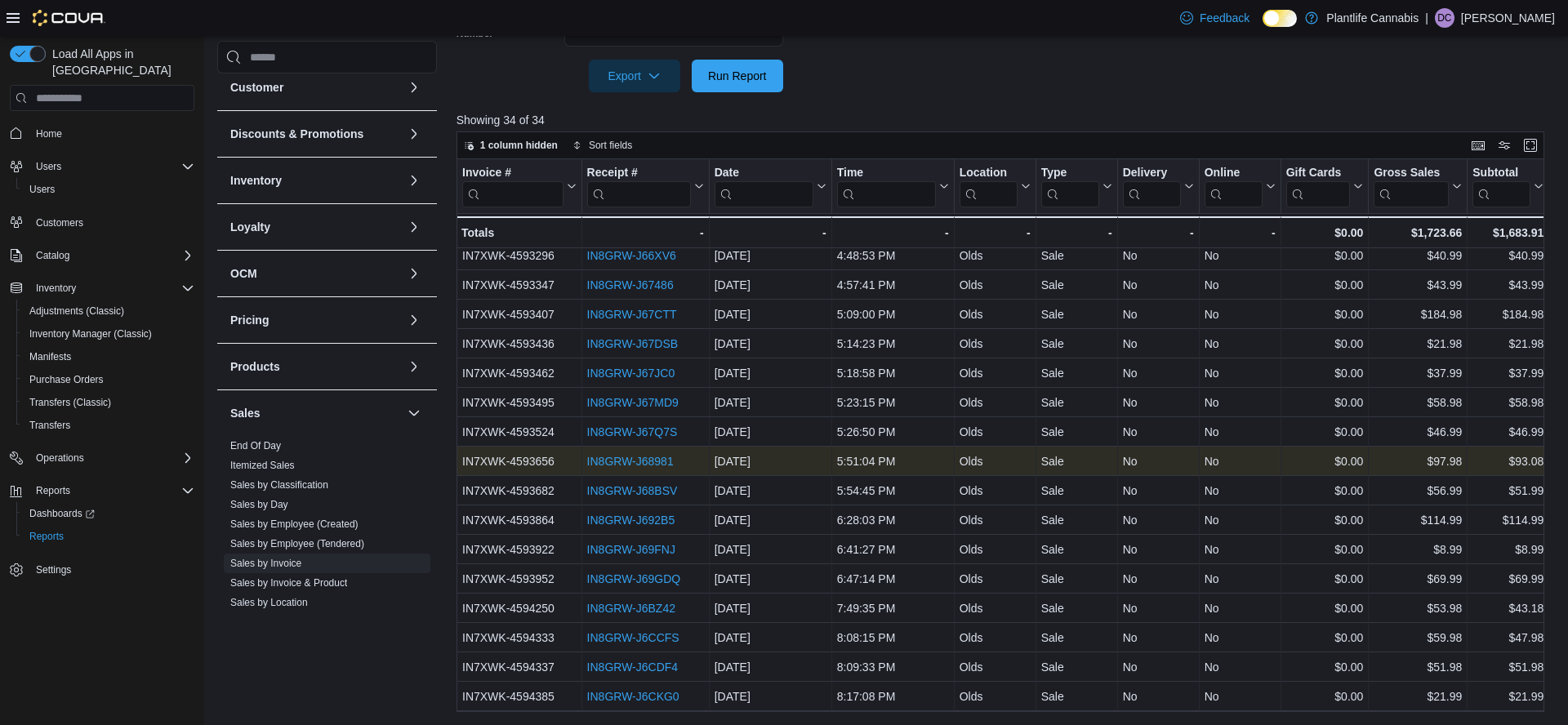
click at [663, 461] on link "IN8GRW-J68981" at bounding box center [630, 462] width 87 height 13
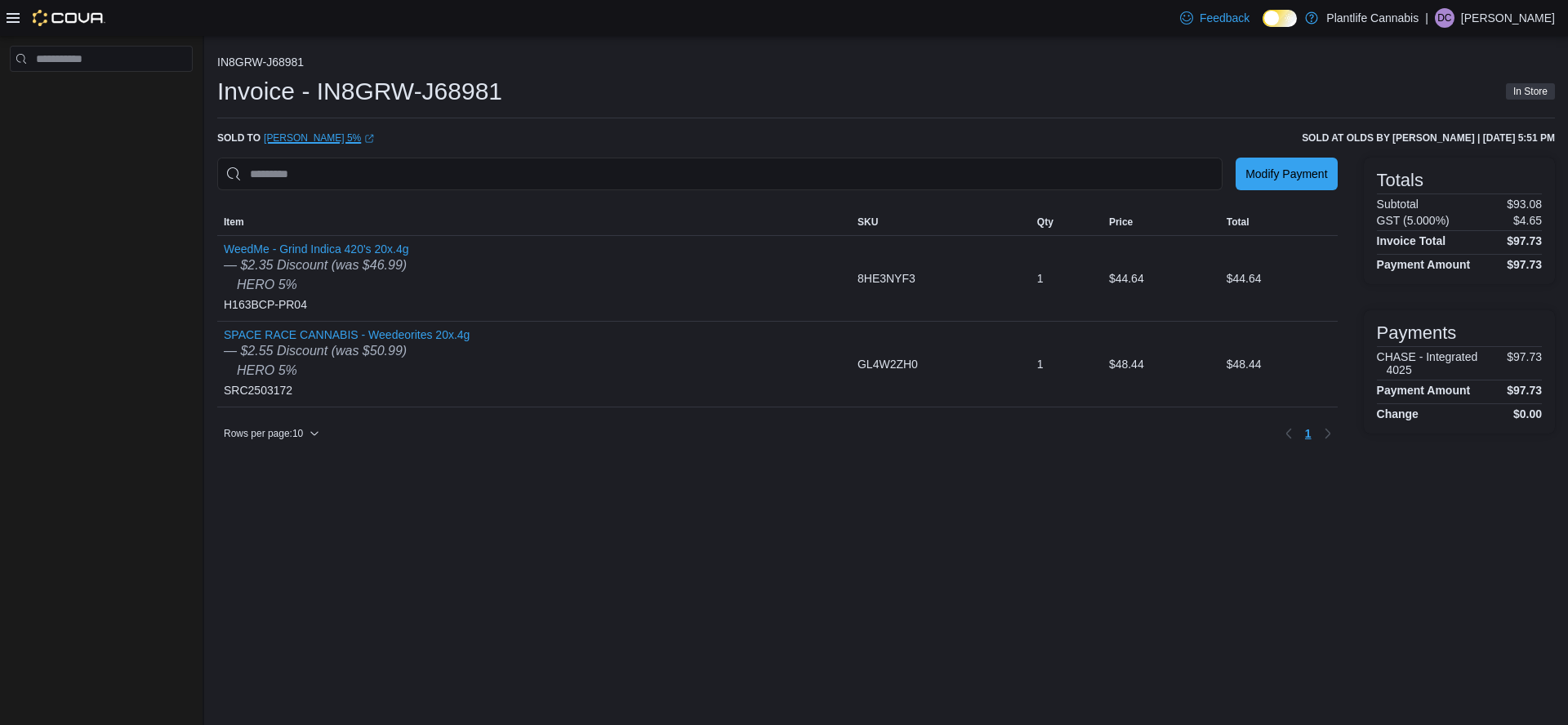
click at [311, 137] on link "Sean Hero 5% (opens in a new tab or window)" at bounding box center [319, 138] width 110 height 13
